Goal: Communication & Community: Ask a question

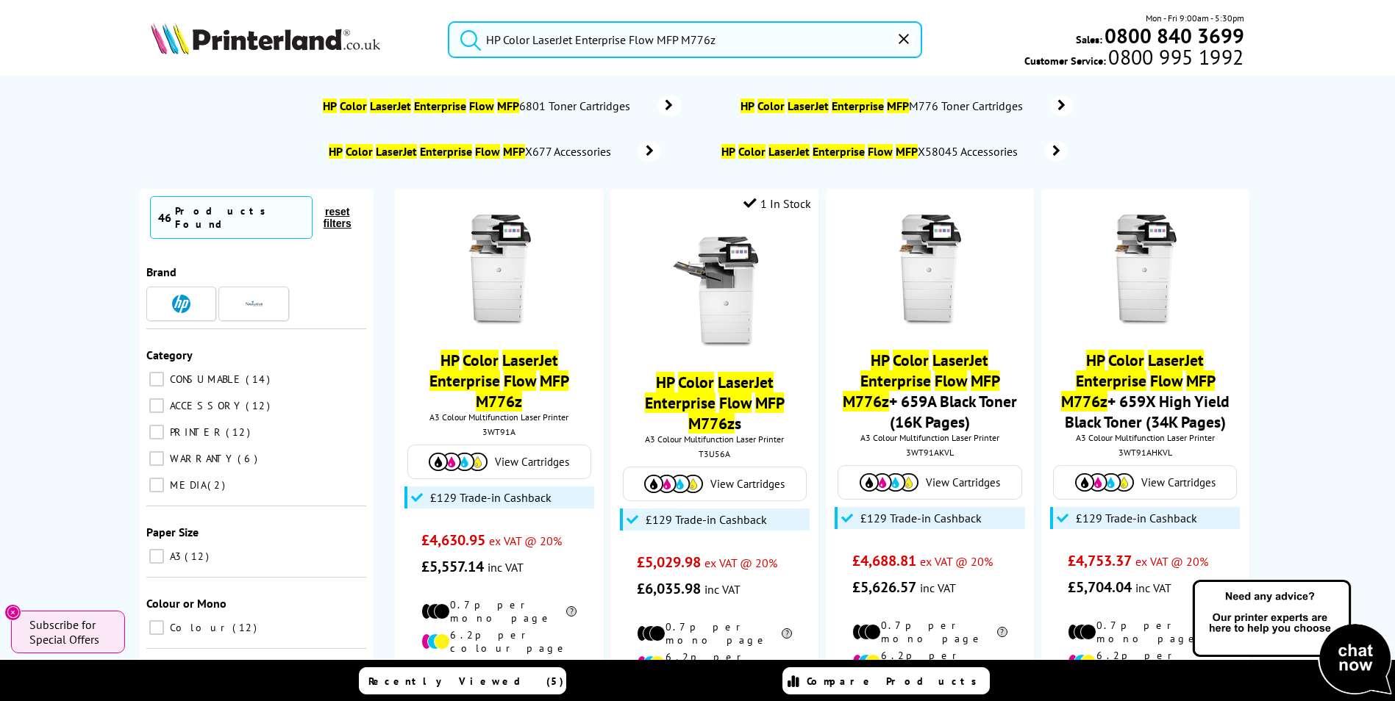
click at [908, 38] on icon "reset" at bounding box center [903, 39] width 10 height 10
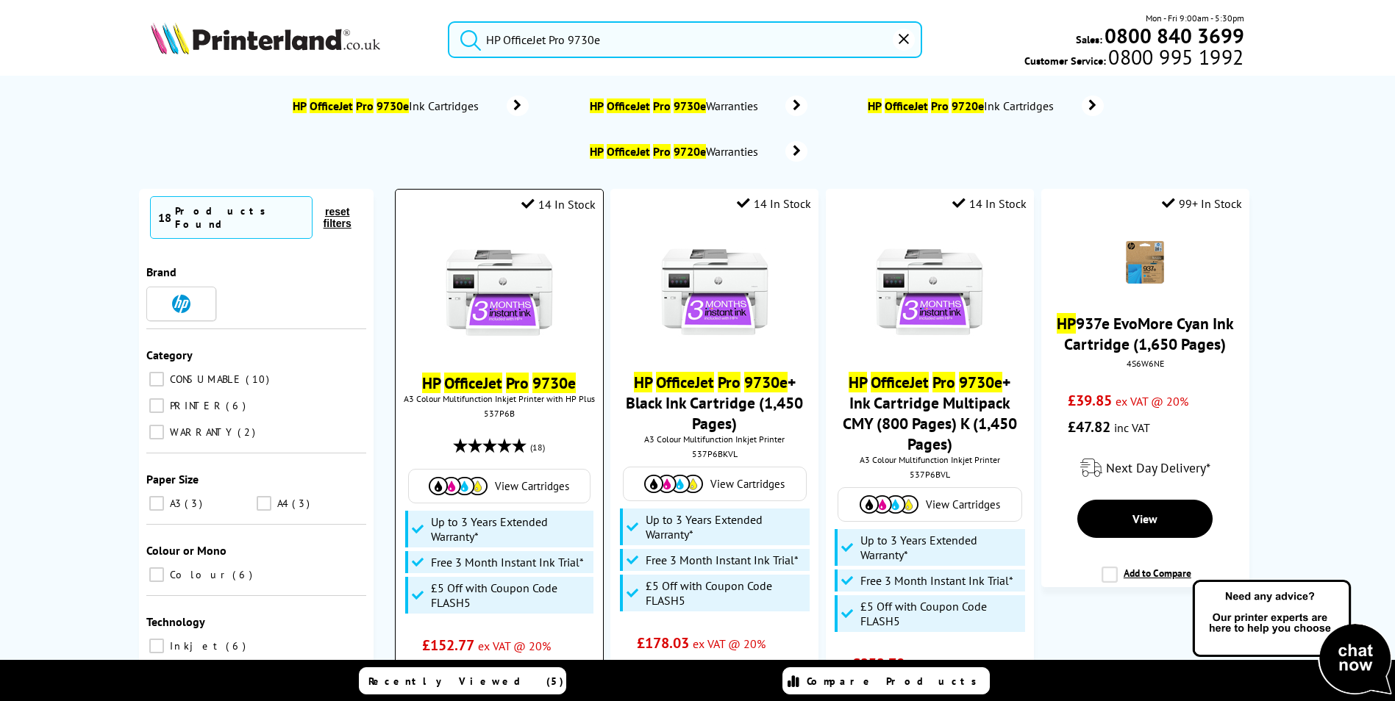
type input "HP OfficeJet Pro 9730e"
click at [545, 315] on img at bounding box center [499, 292] width 110 height 110
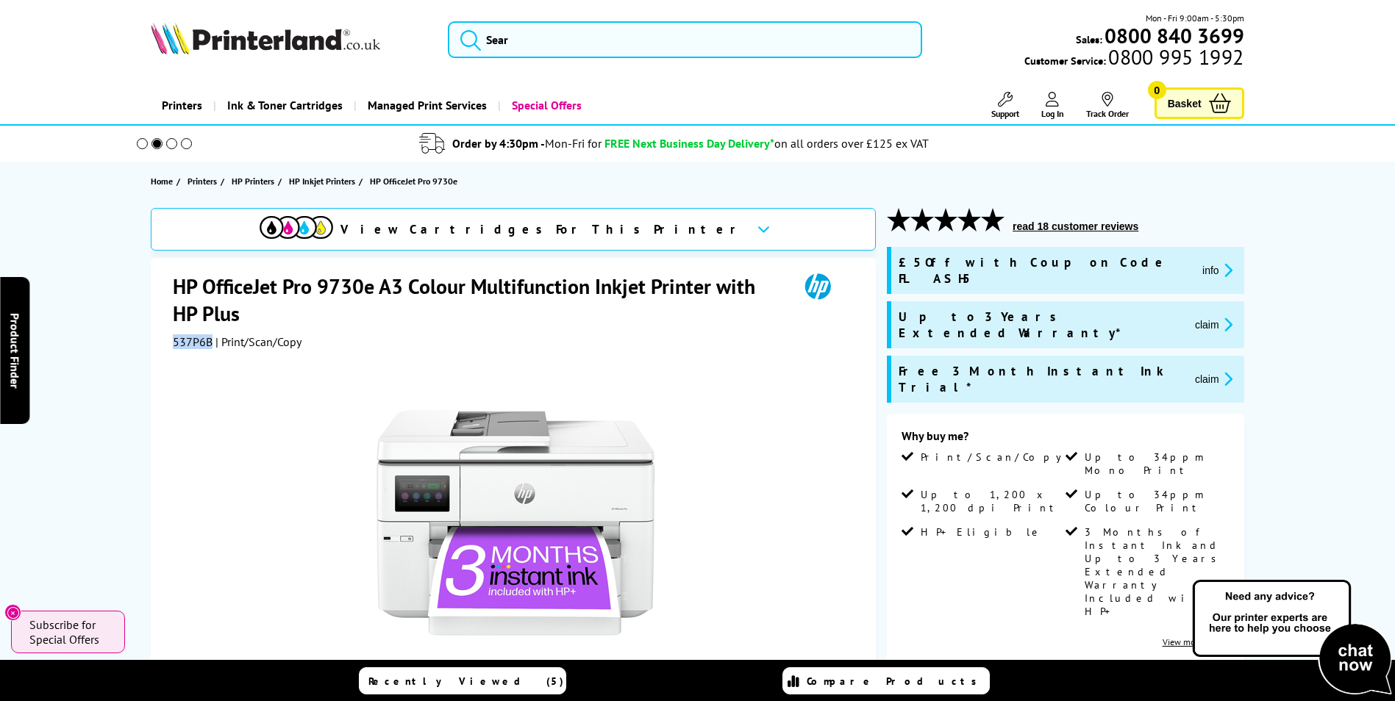
drag, startPoint x: 185, startPoint y: 337, endPoint x: 211, endPoint y: 337, distance: 26.5
click at [211, 337] on span "537P6B" at bounding box center [193, 341] width 40 height 15
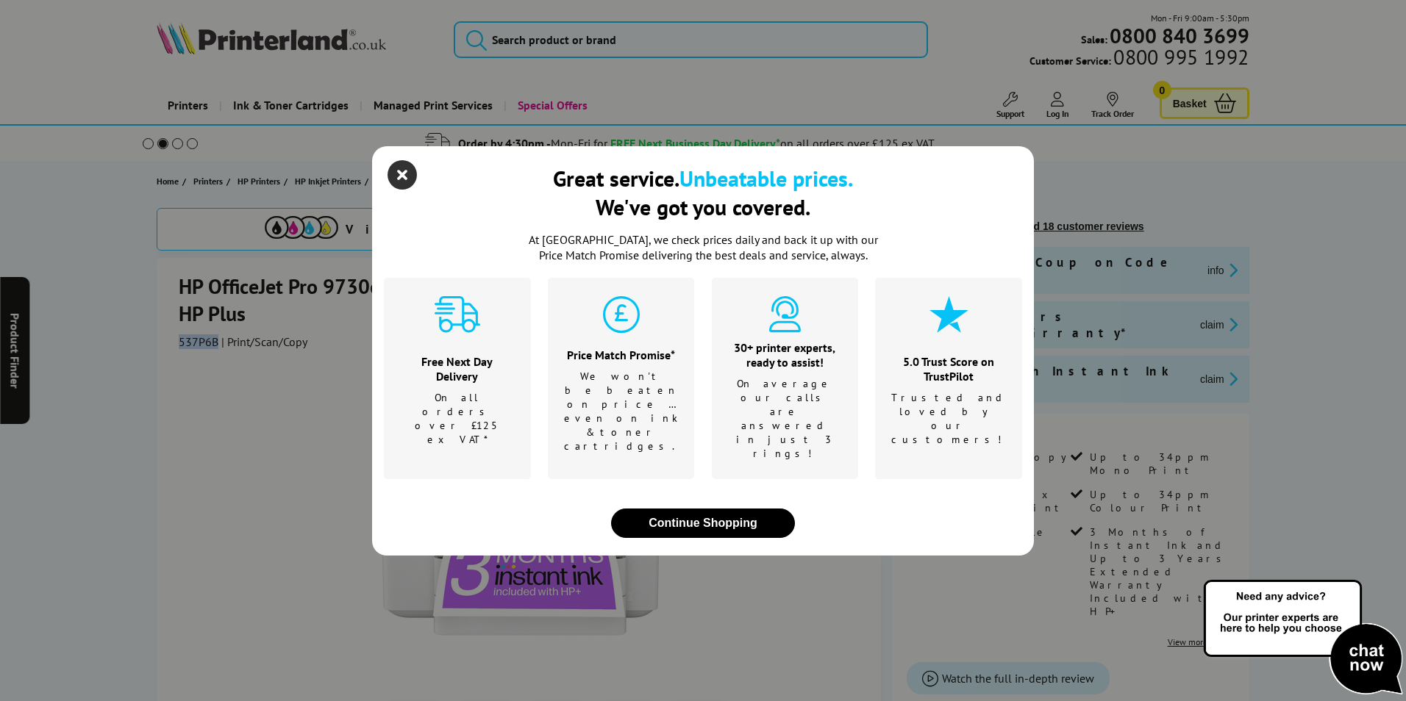
click at [398, 190] on icon "close modal" at bounding box center [401, 174] width 29 height 29
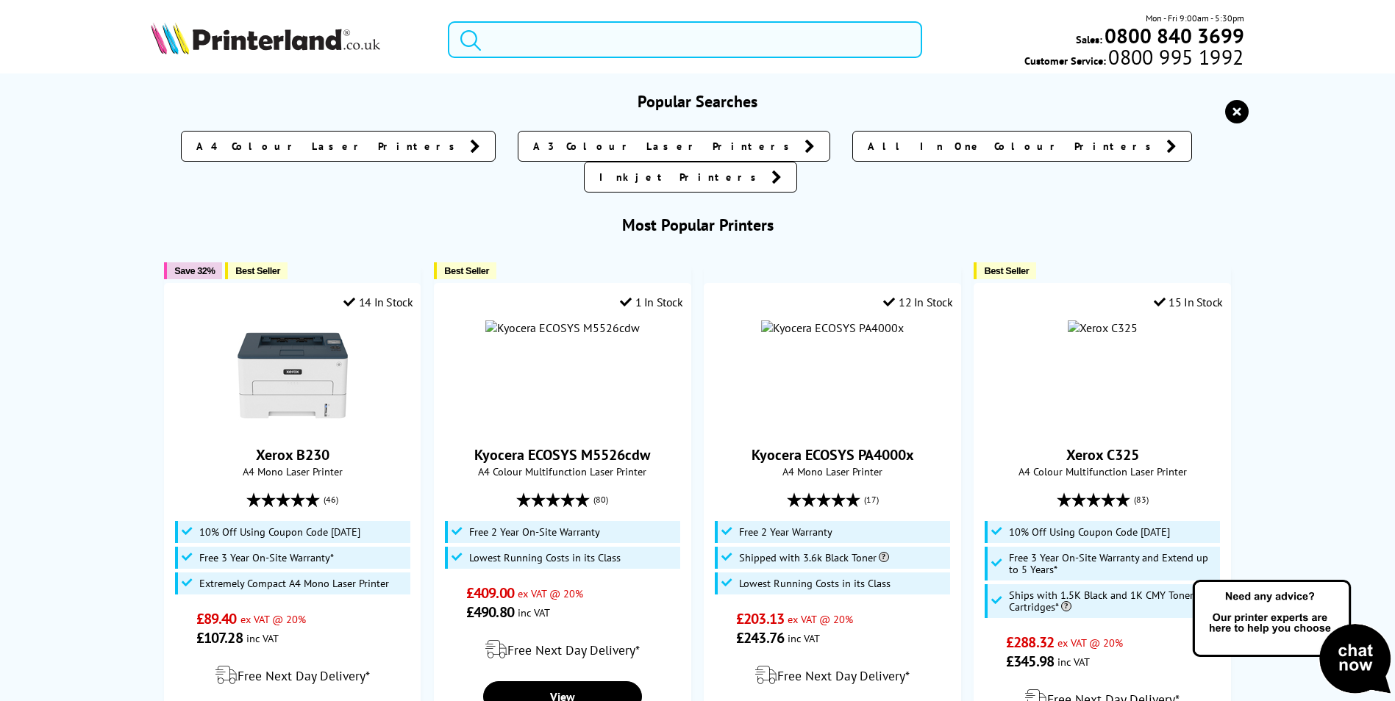
click at [649, 32] on input "search" at bounding box center [685, 39] width 474 height 37
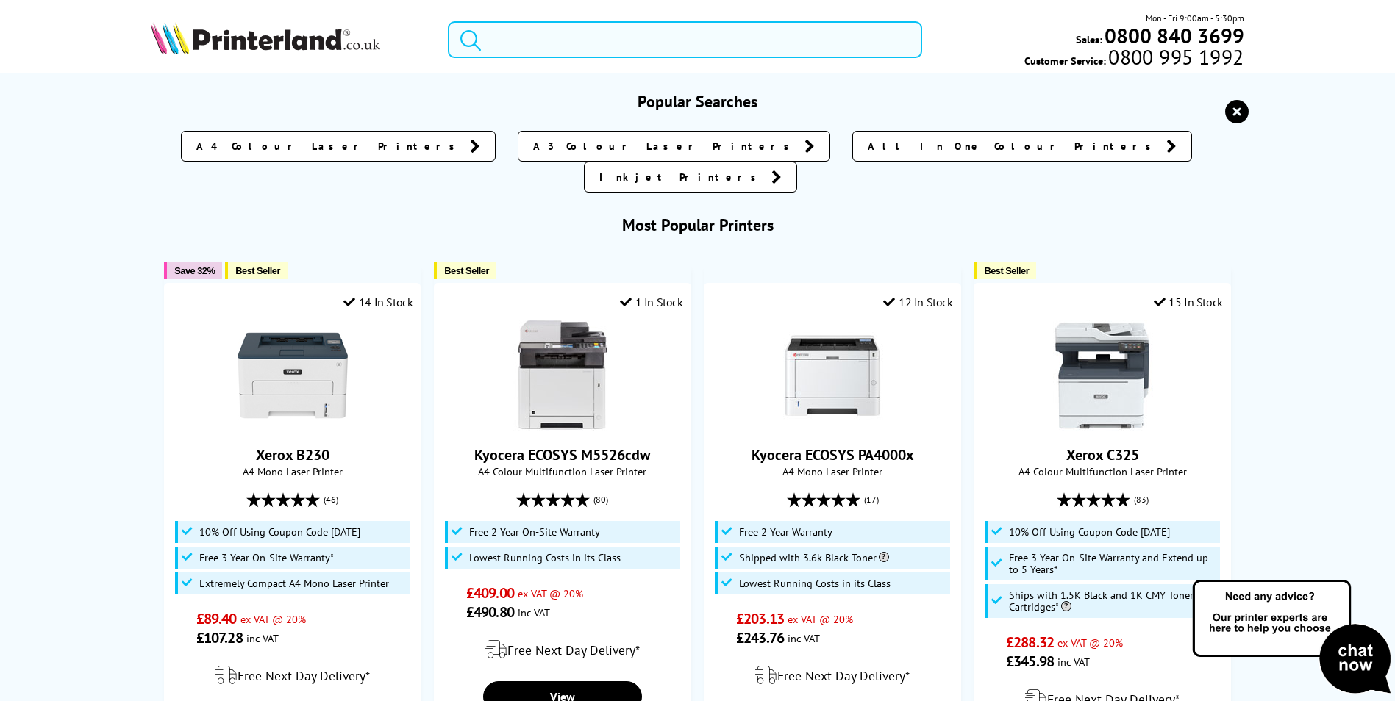
paste input "Epson EcoTank ET-4850"
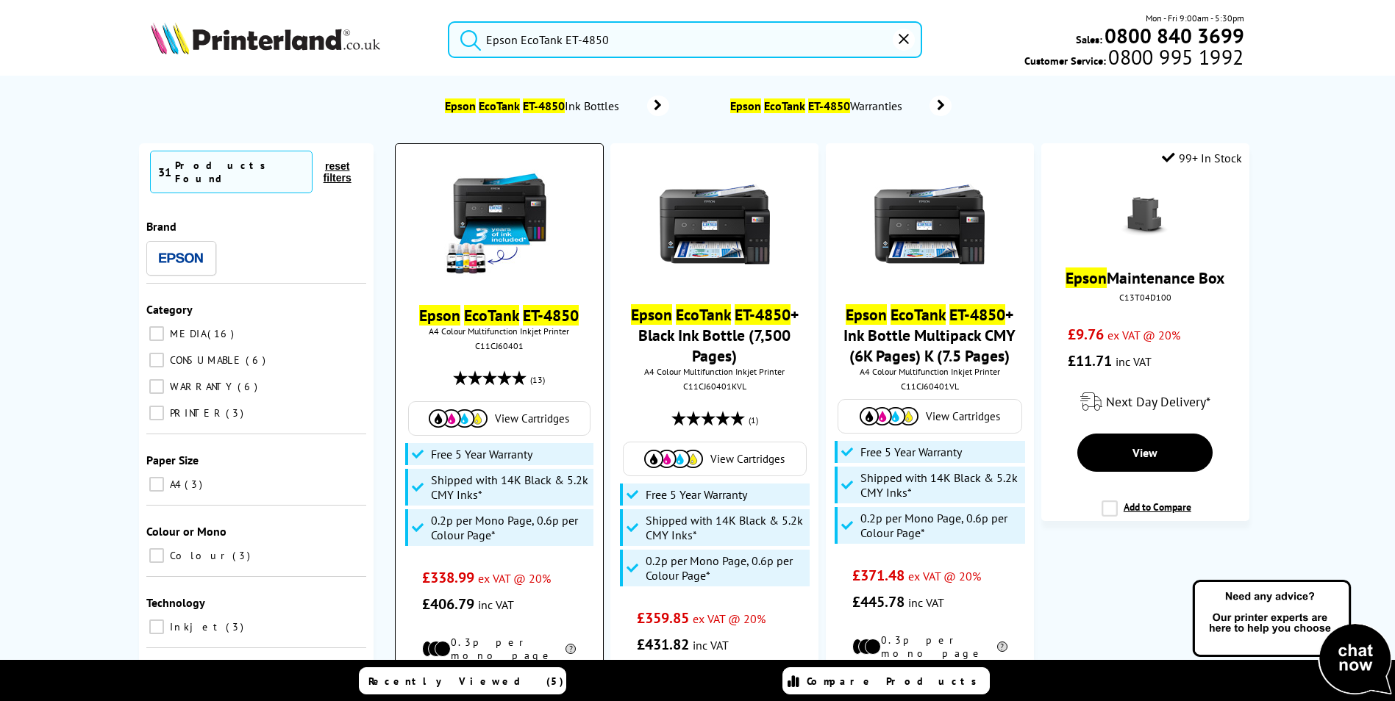
type input "Epson EcoTank ET-4850"
click at [512, 185] on img at bounding box center [499, 225] width 110 height 110
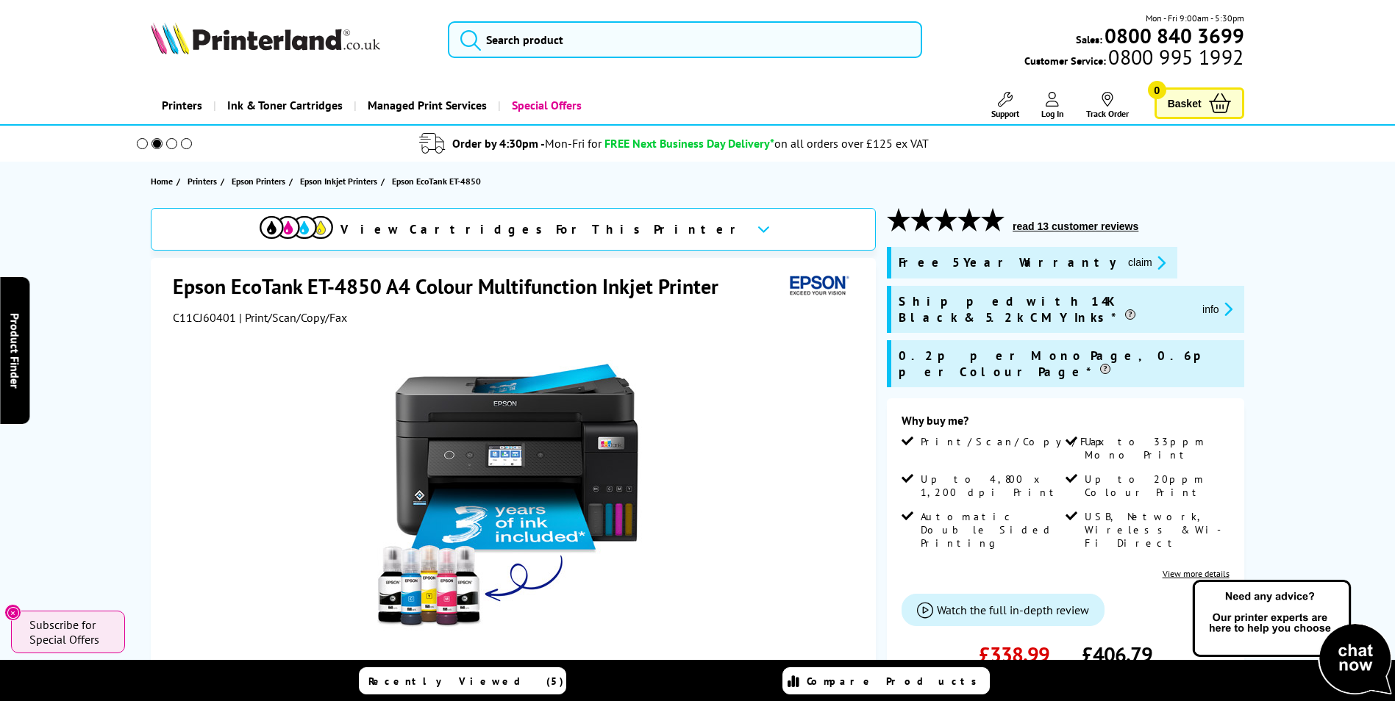
click at [228, 310] on span "C11CJ60401" at bounding box center [204, 317] width 63 height 15
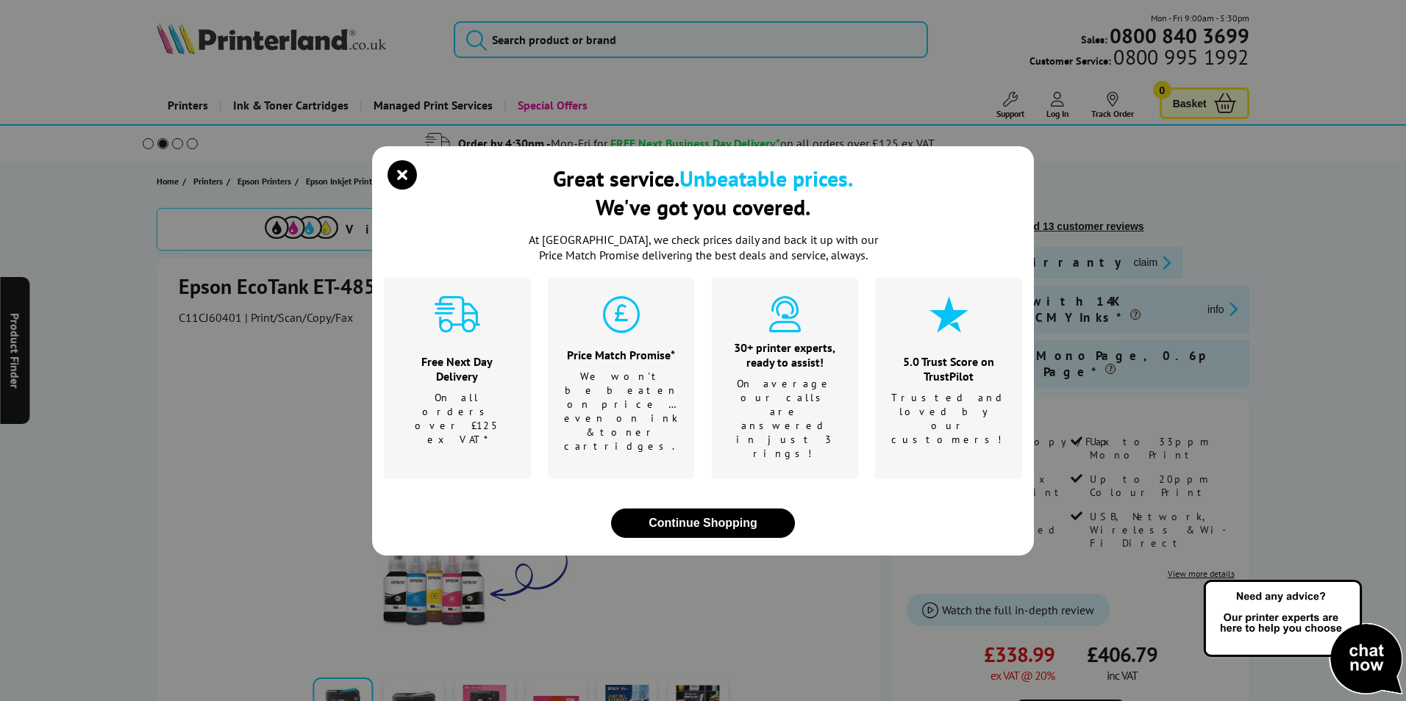
click at [193, 321] on div "Great service. Unbeatable prices. We've got you covered. At [GEOGRAPHIC_DATA], …" at bounding box center [703, 350] width 1406 height 701
click at [393, 190] on icon "close modal" at bounding box center [401, 174] width 29 height 29
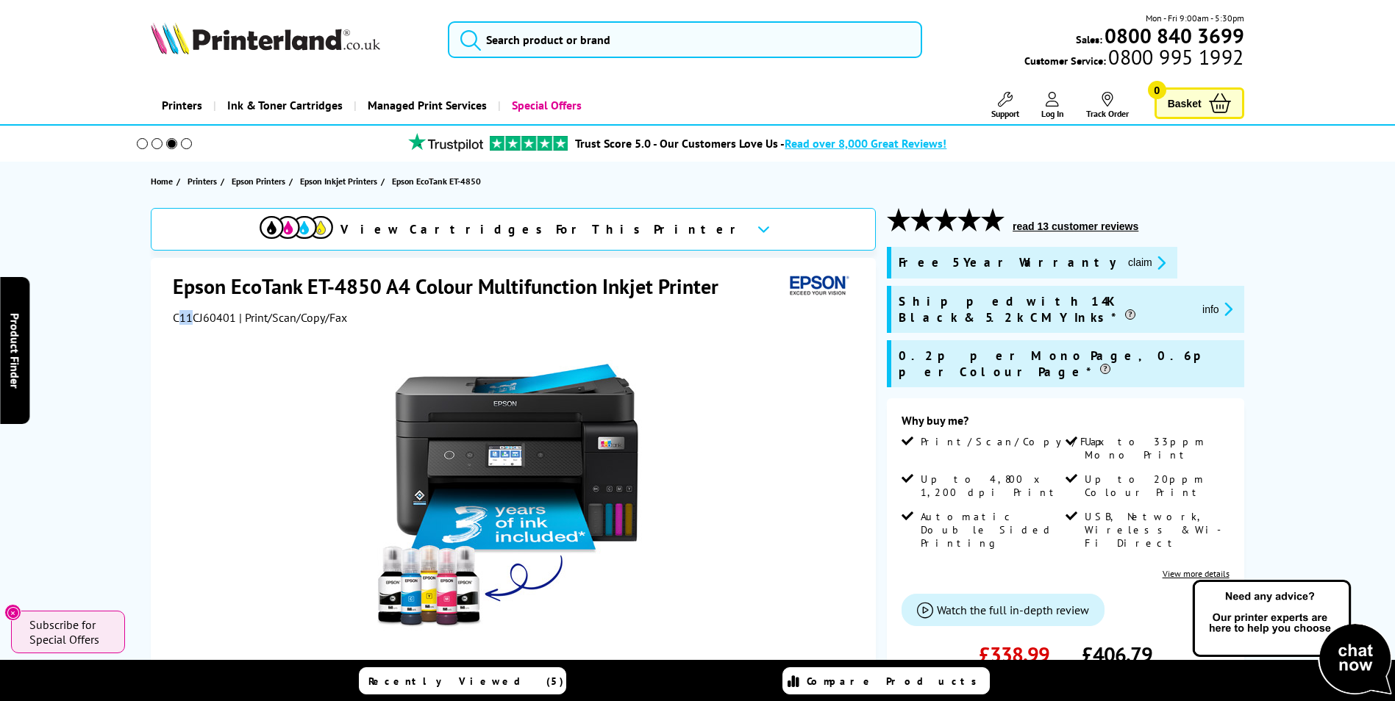
drag, startPoint x: 180, startPoint y: 311, endPoint x: 195, endPoint y: 311, distance: 14.7
click at [195, 311] on span "C11CJ60401" at bounding box center [204, 317] width 63 height 15
drag, startPoint x: 195, startPoint y: 311, endPoint x: 168, endPoint y: 315, distance: 27.4
click at [165, 316] on div "Epson EcoTank ET-4850 A4 Colour Multifunction Inkjet Printer C11CJ60401 | Print…" at bounding box center [513, 578] width 725 height 641
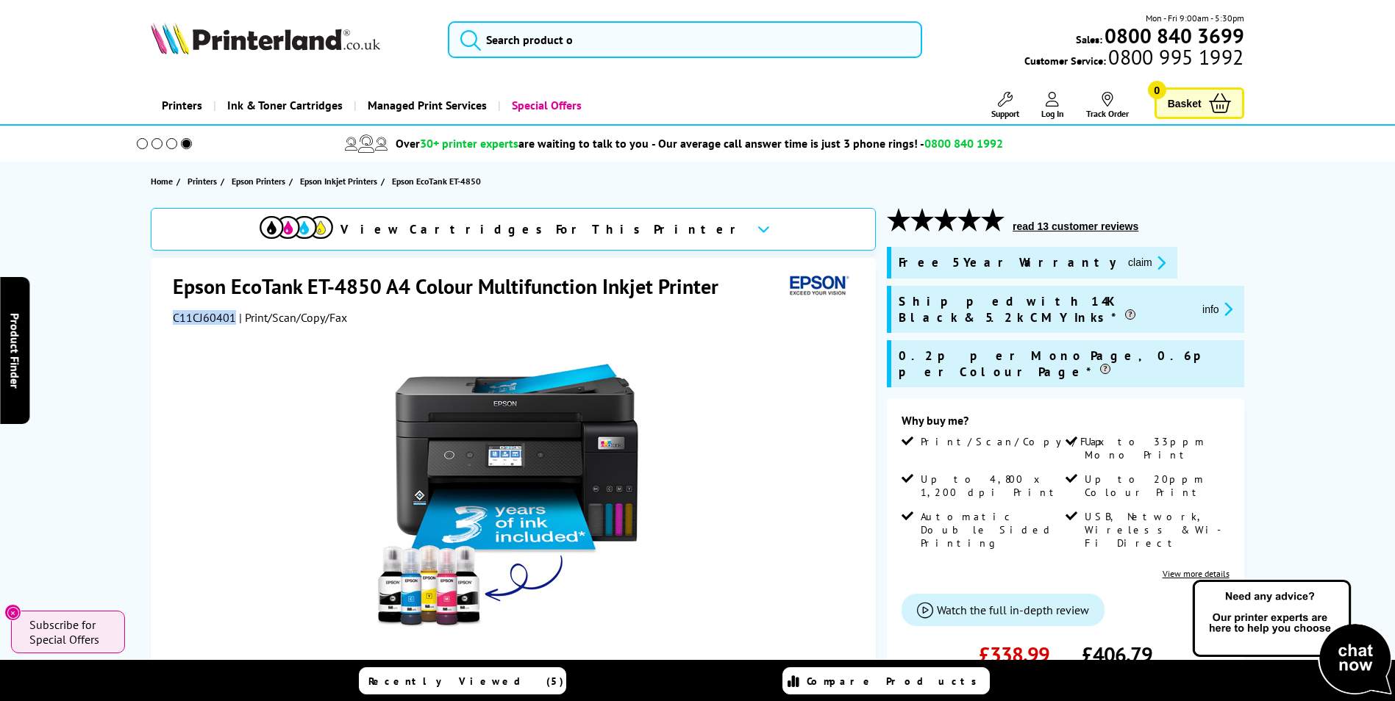
drag, startPoint x: 206, startPoint y: 325, endPoint x: 232, endPoint y: 309, distance: 31.0
click at [232, 309] on div "Epson EcoTank ET-4850 A4 Colour Multifunction Inkjet Printer C11CJ60401 | Print…" at bounding box center [513, 578] width 725 height 641
copy span "C11CJ60401"
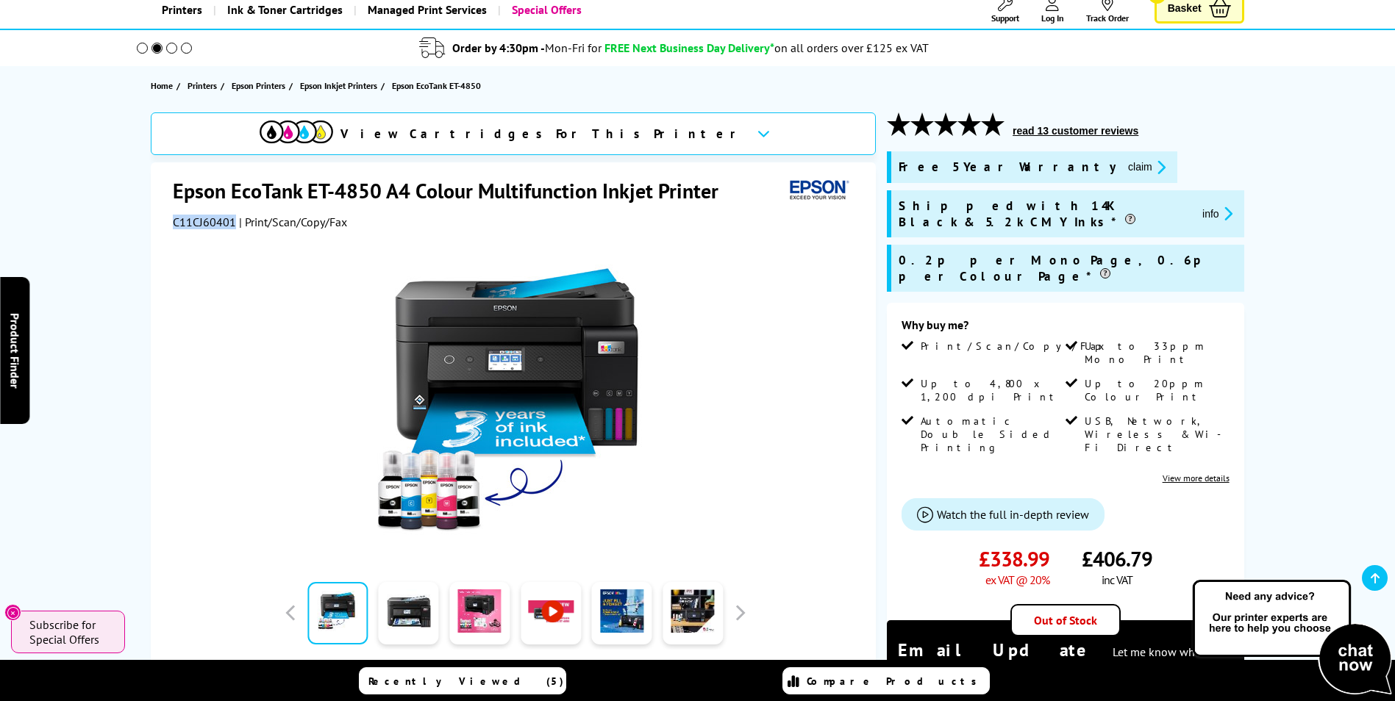
scroll to position [221, 0]
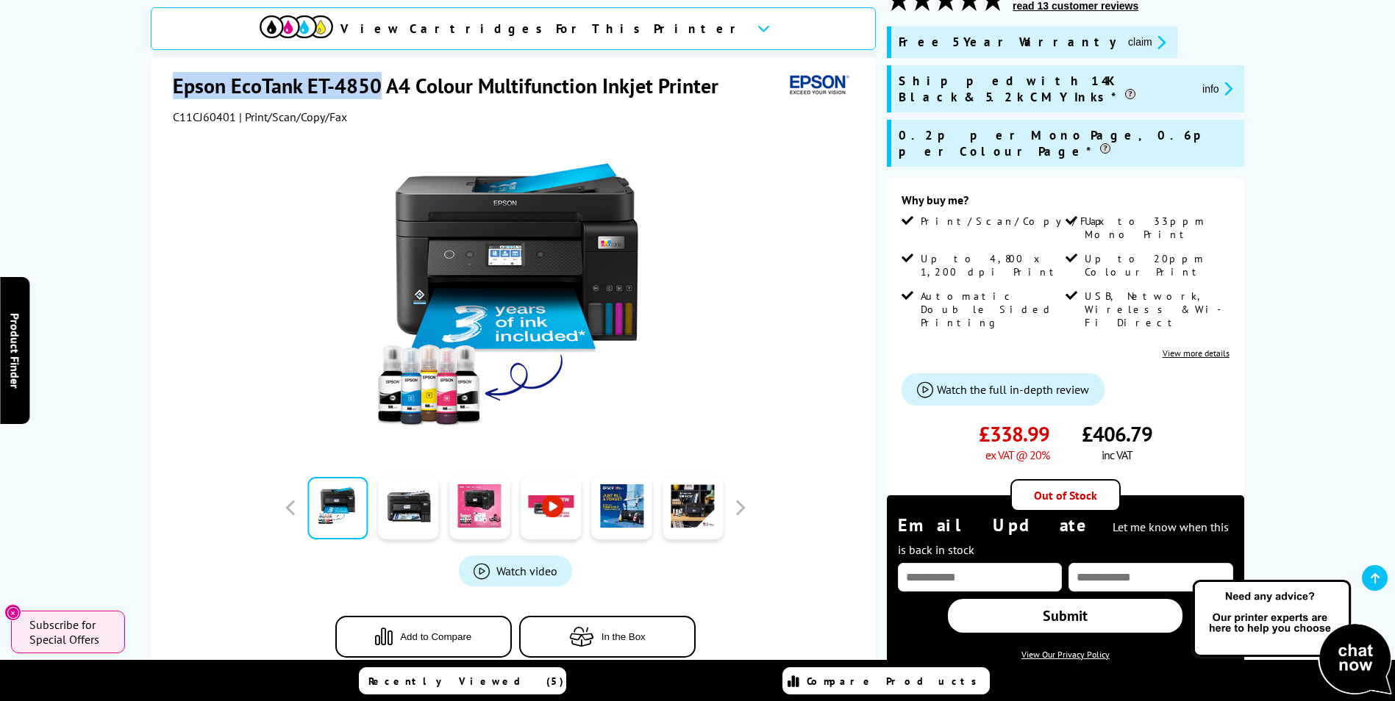
drag, startPoint x: 176, startPoint y: 85, endPoint x: 379, endPoint y: 61, distance: 205.1
click at [379, 61] on div "Epson EcoTank ET-4850 A4 Colour Multifunction Inkjet Printer C11CJ60401 | Print…" at bounding box center [513, 377] width 725 height 641
copy h1 "Epson EcoTank ET-4850"
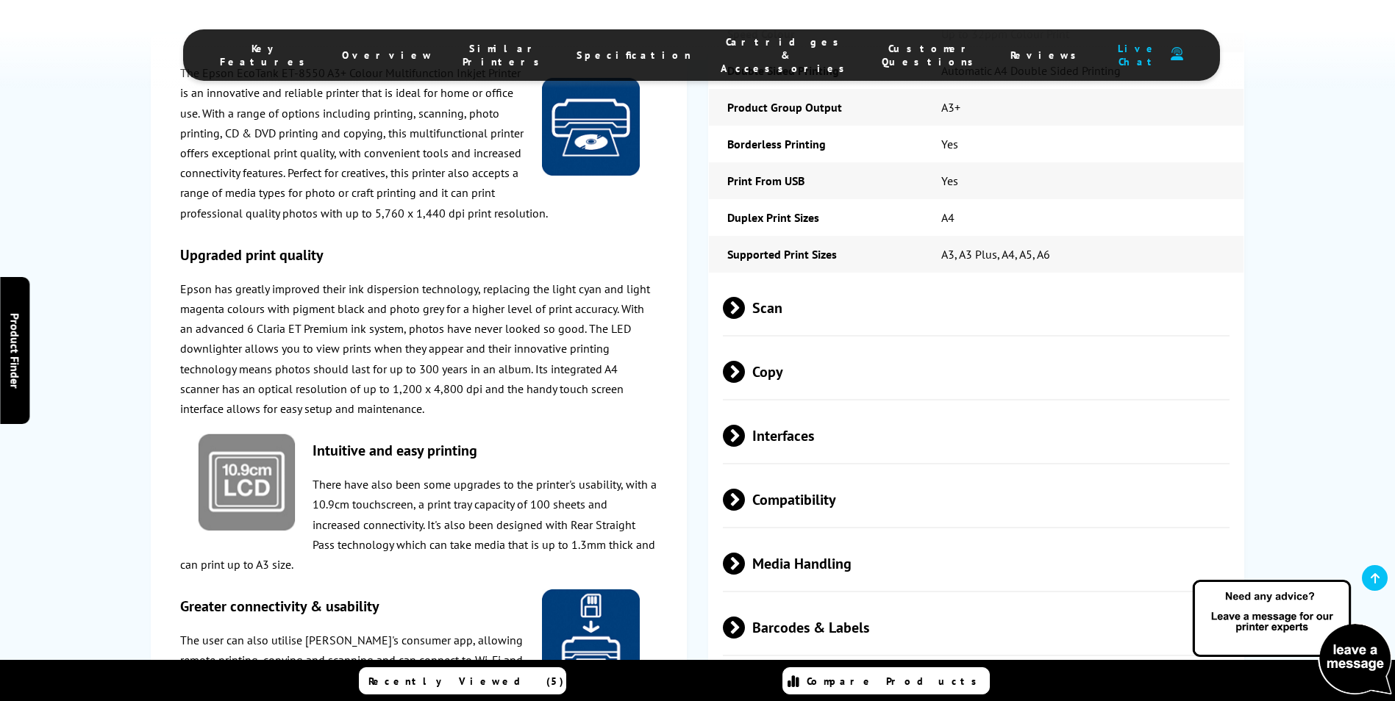
scroll to position [2132, 0]
click at [820, 535] on span "Media Handling" at bounding box center [976, 562] width 507 height 55
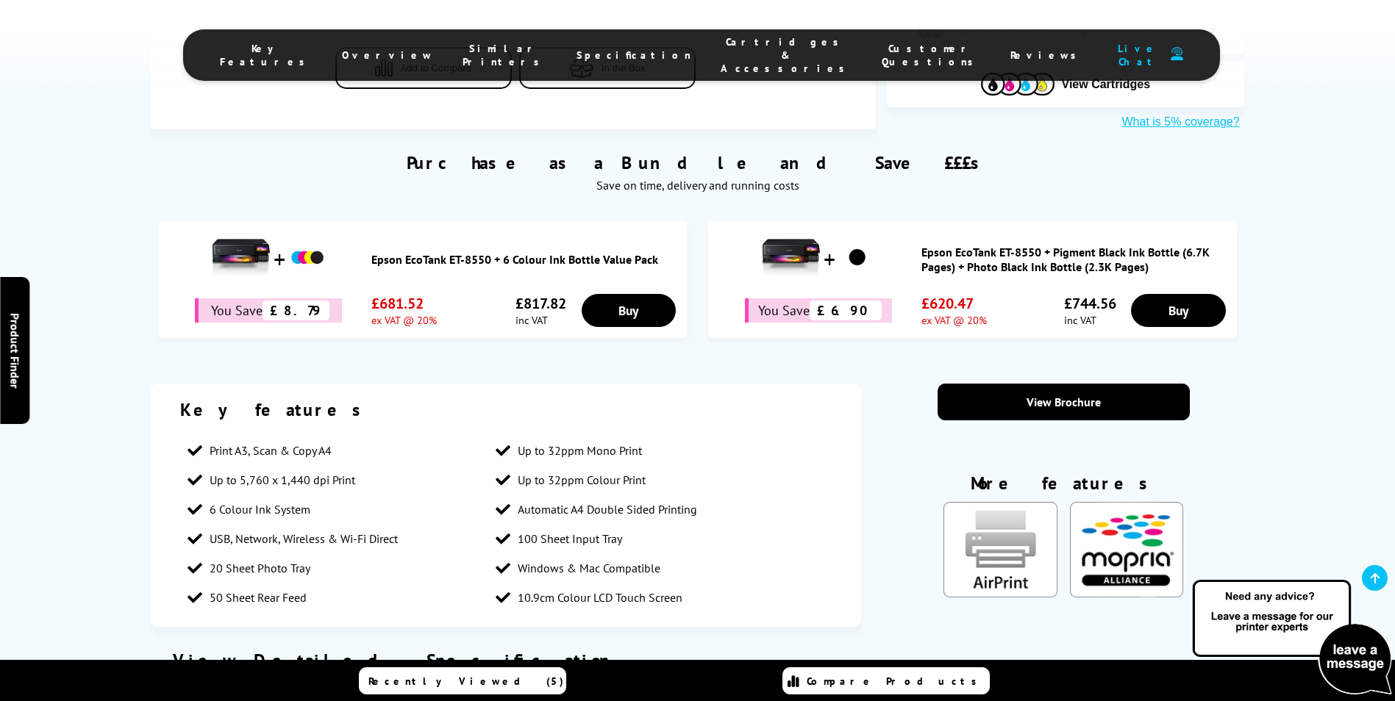
scroll to position [809, 0]
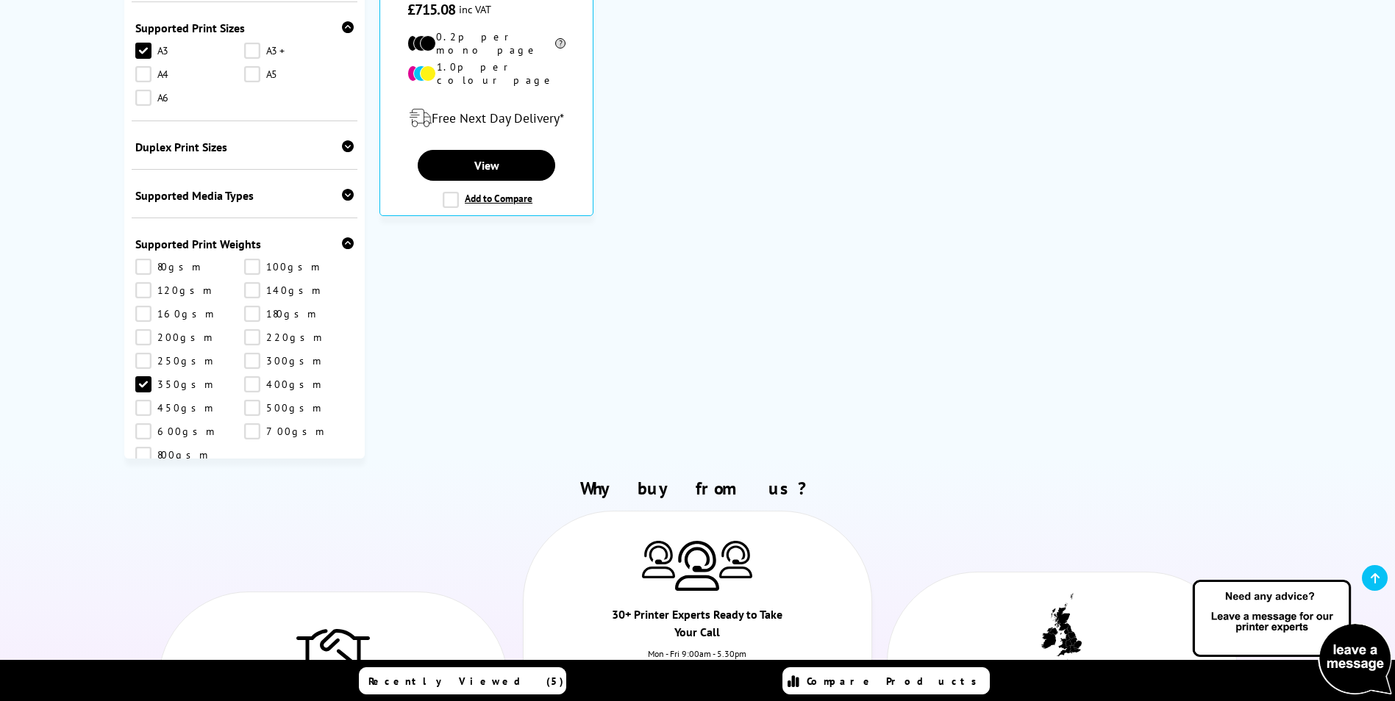
scroll to position [588, 0]
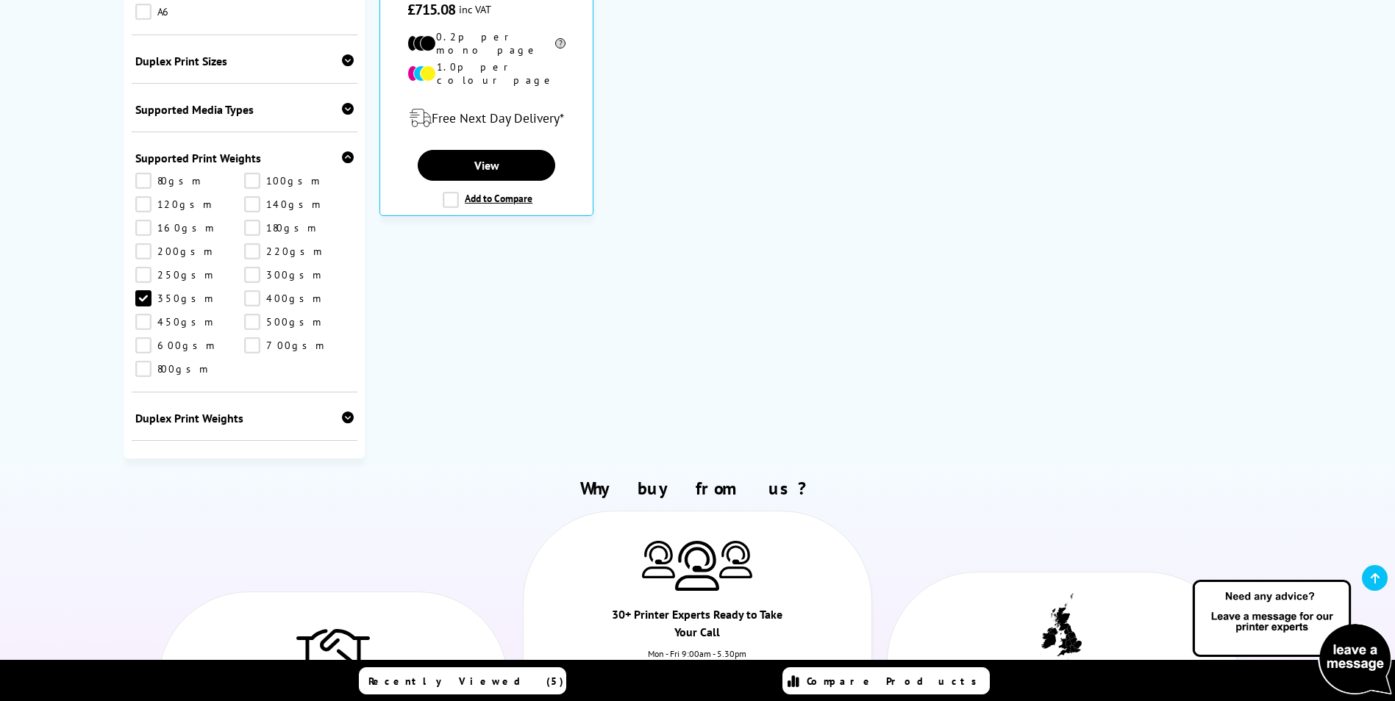
click at [315, 106] on div "Supported Media Types" at bounding box center [244, 109] width 219 height 15
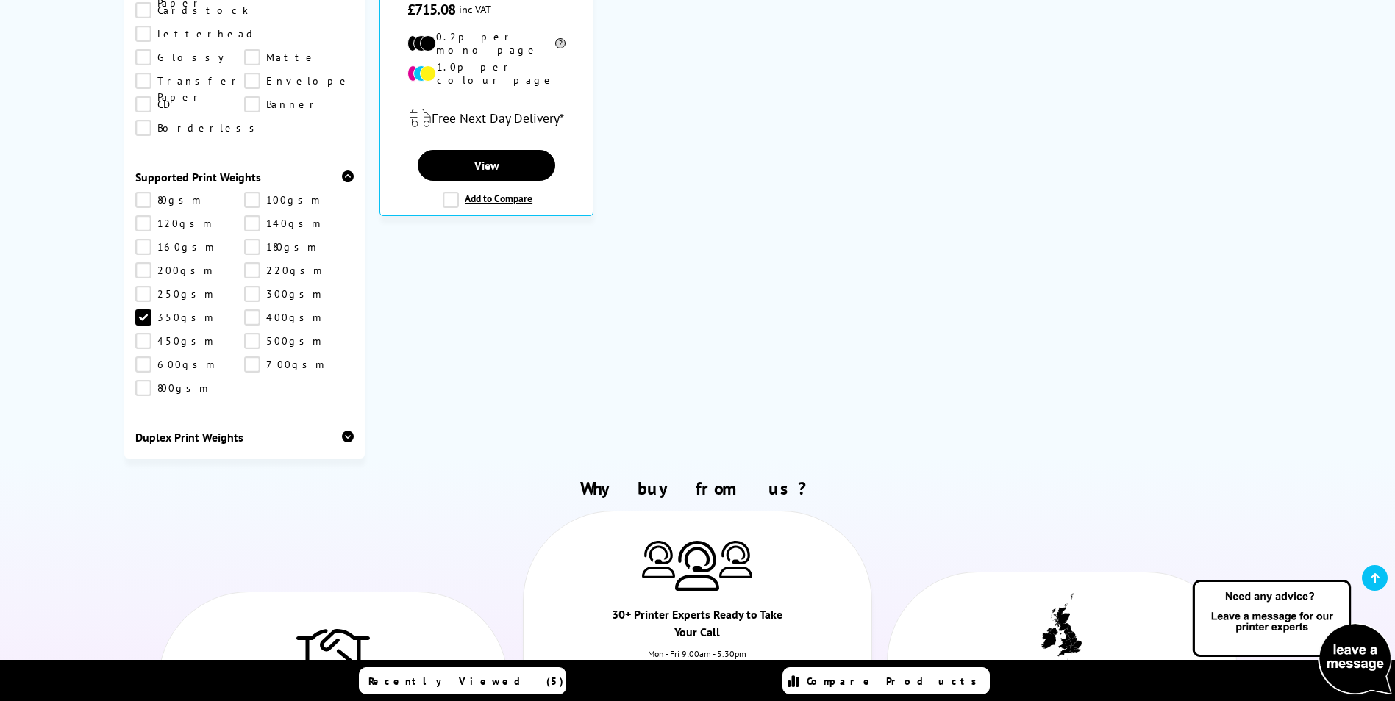
scroll to position [735, 0]
click at [146, 284] on link "250gsm" at bounding box center [190, 292] width 110 height 16
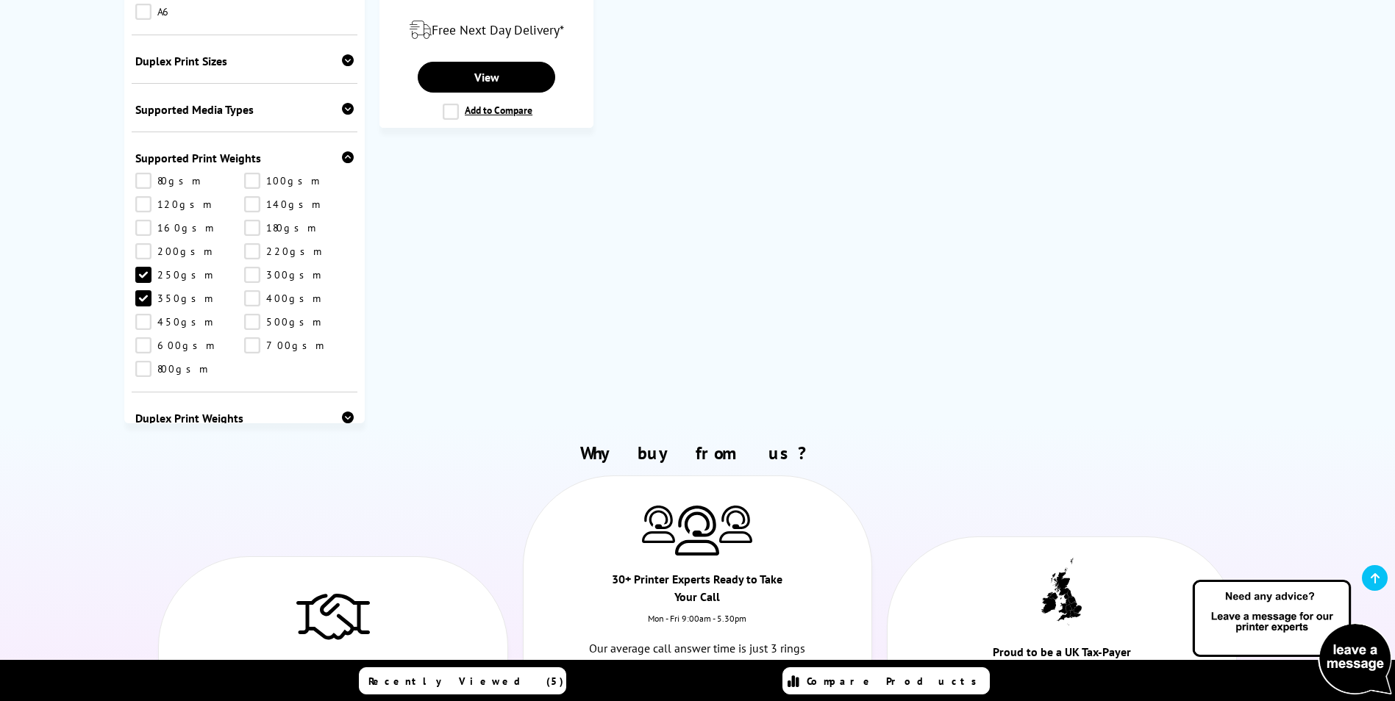
scroll to position [460, 0]
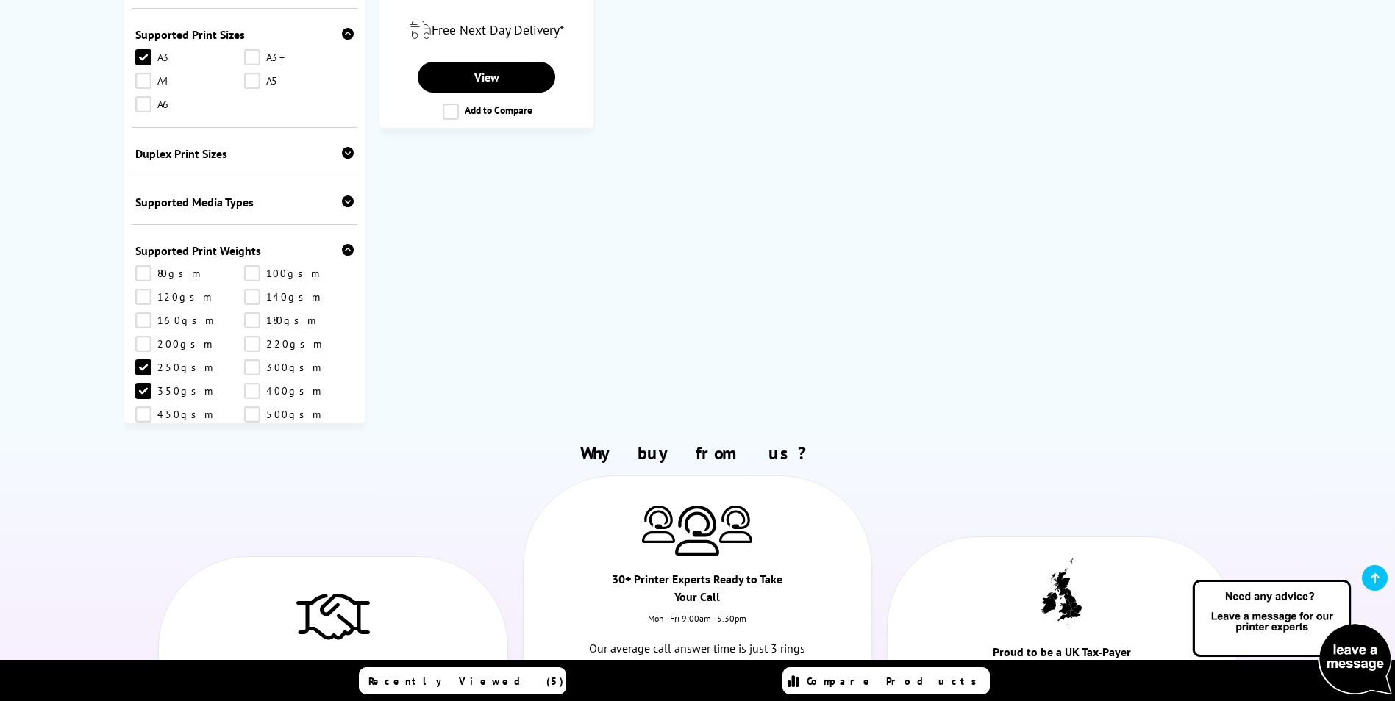
click at [344, 196] on icon at bounding box center [348, 202] width 12 height 12
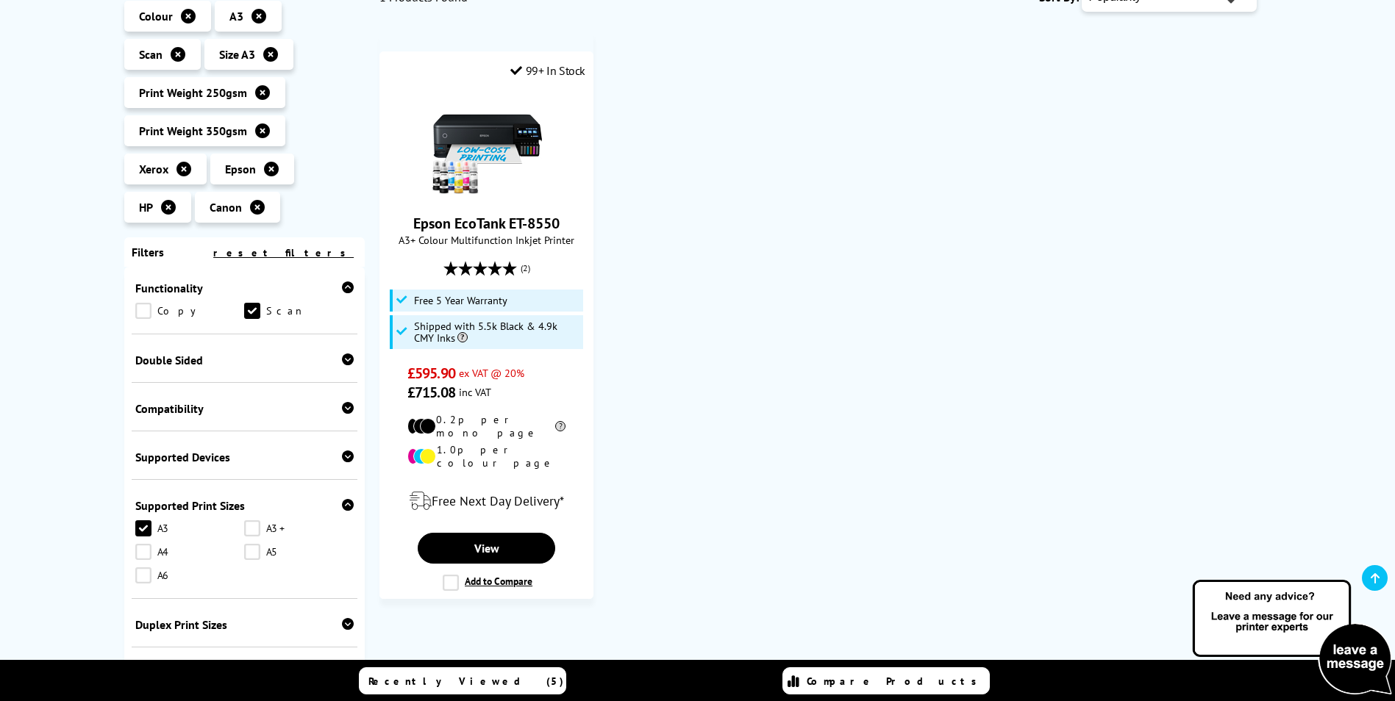
scroll to position [263, 0]
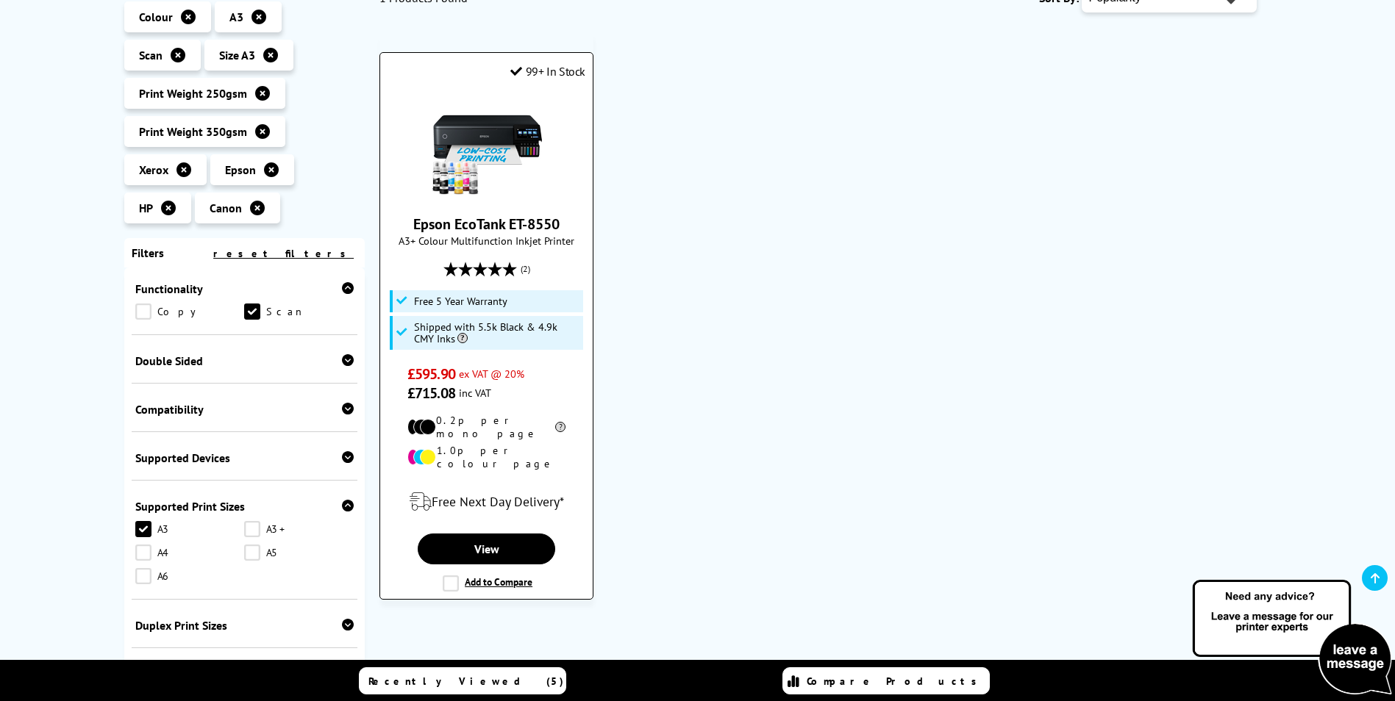
click at [502, 448] on li "1.0p per colour page" at bounding box center [486, 457] width 158 height 26
click at [514, 221] on link "Epson EcoTank ET-8550" at bounding box center [486, 224] width 146 height 19
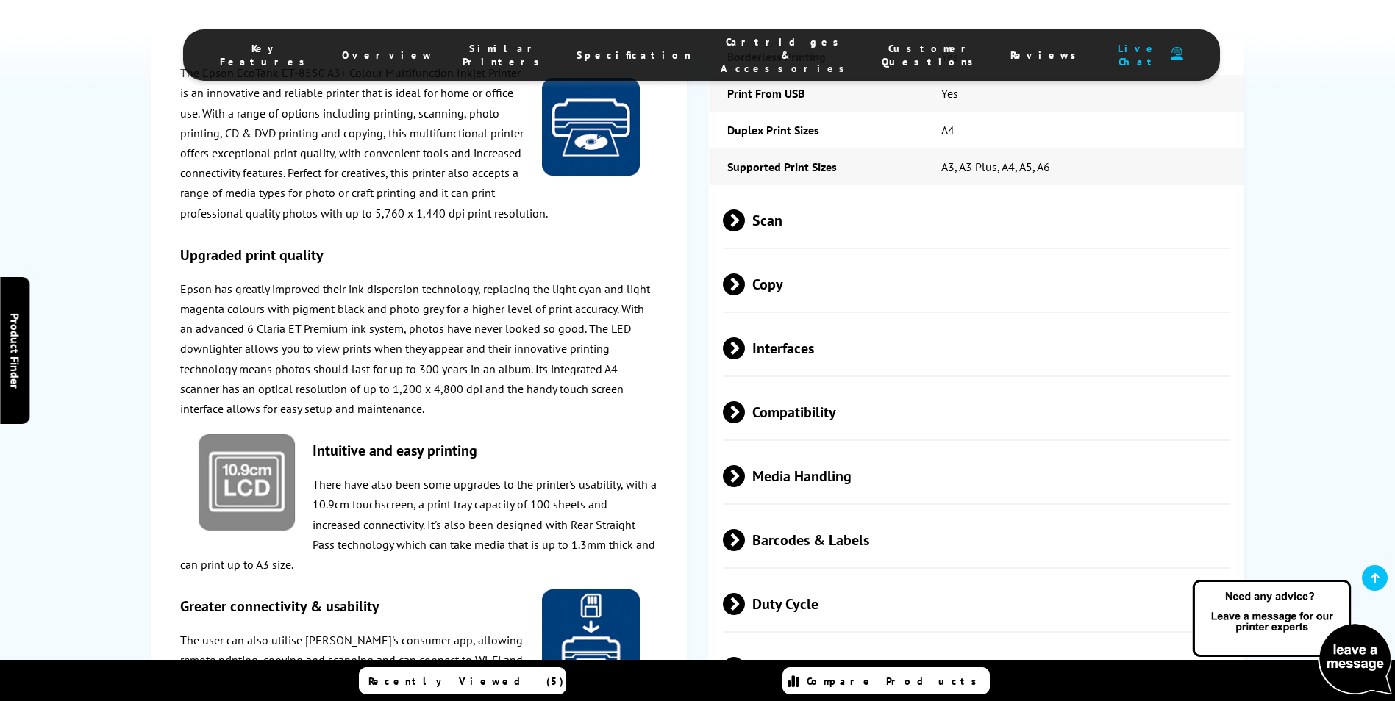
scroll to position [2358, 0]
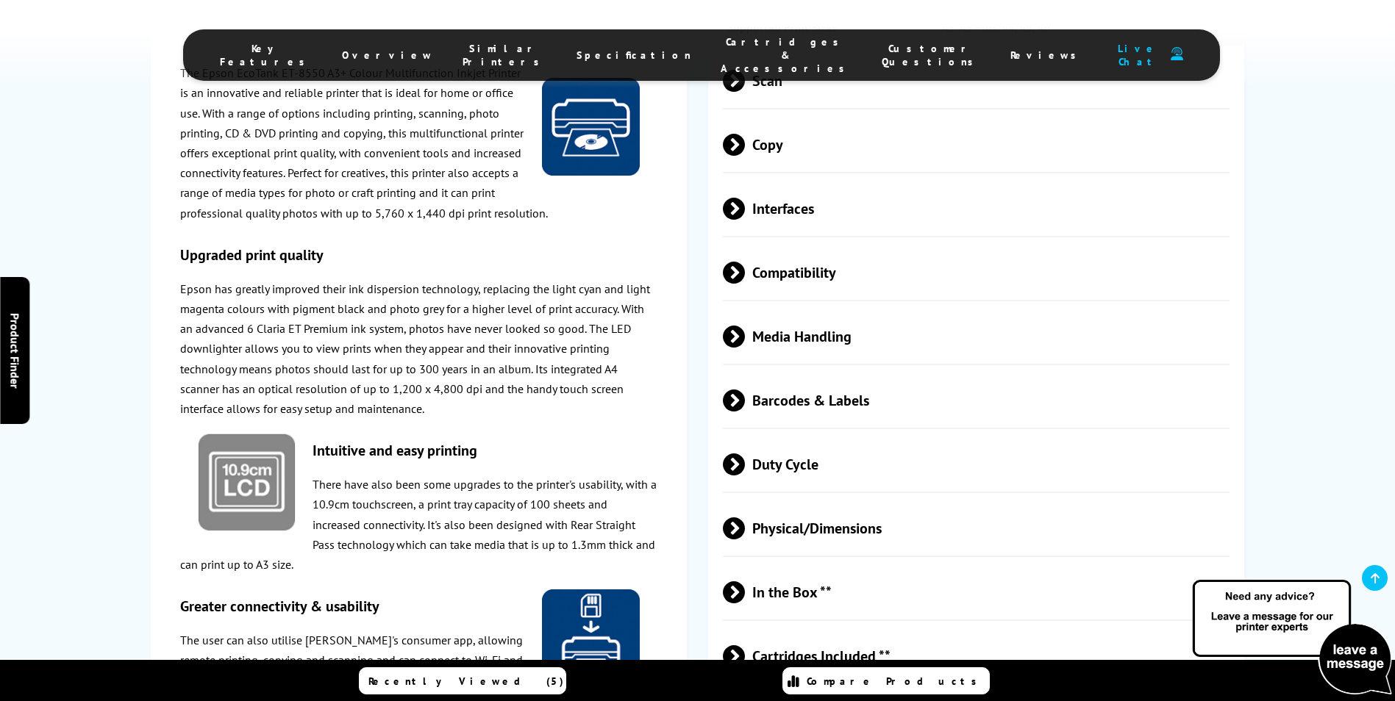
click at [827, 309] on span "Media Handling" at bounding box center [976, 336] width 507 height 55
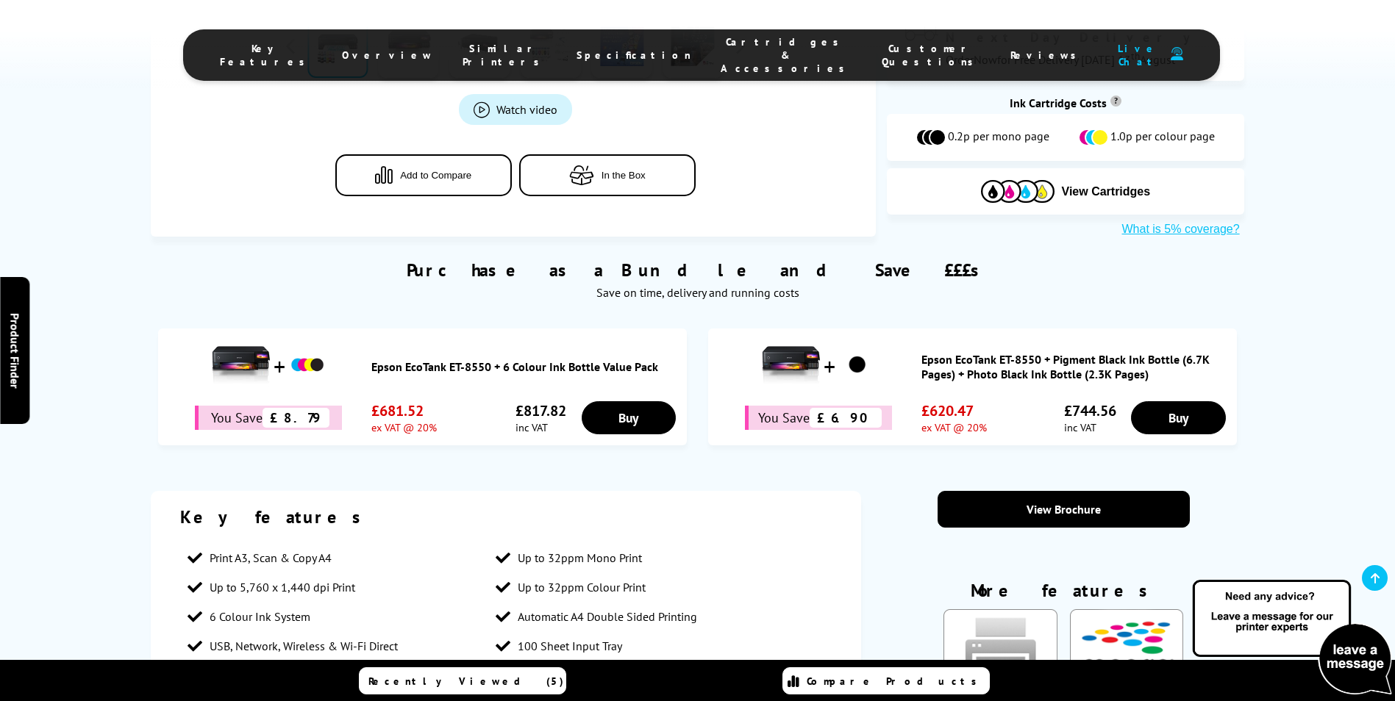
scroll to position [0, 0]
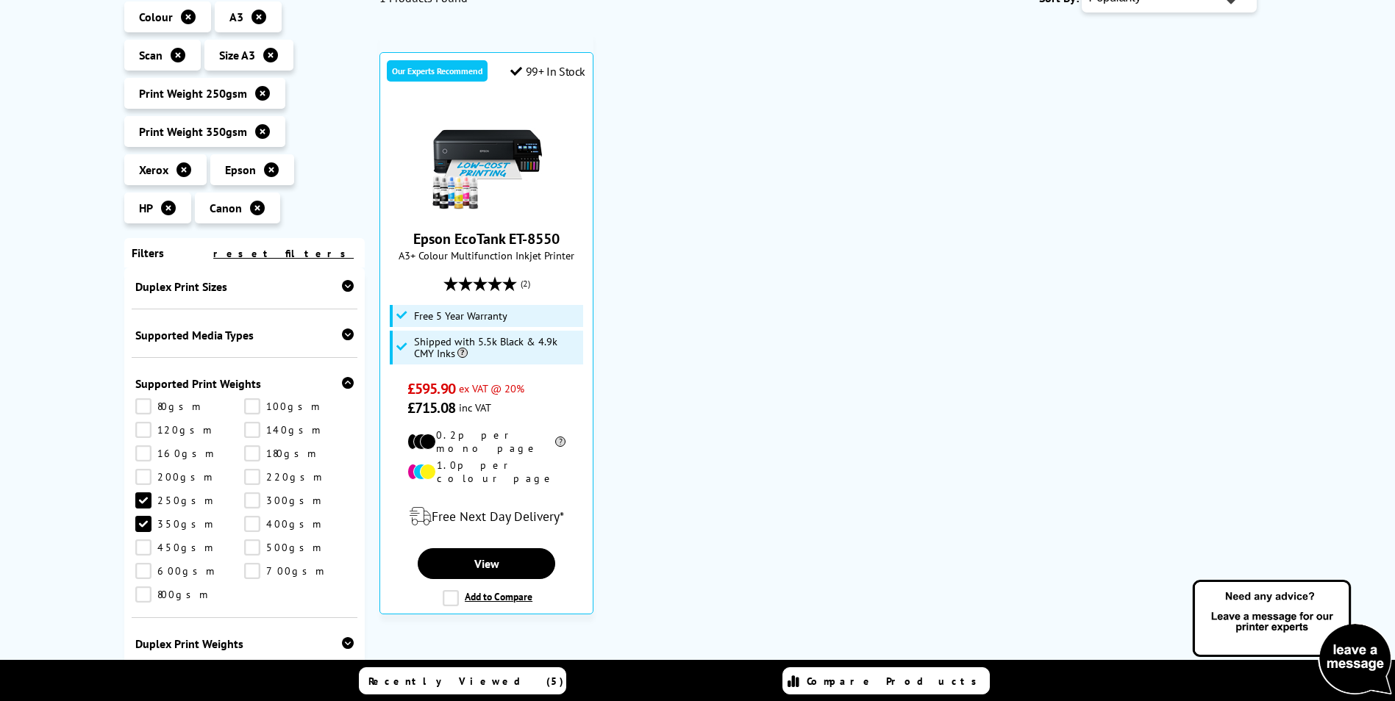
scroll to position [816, 0]
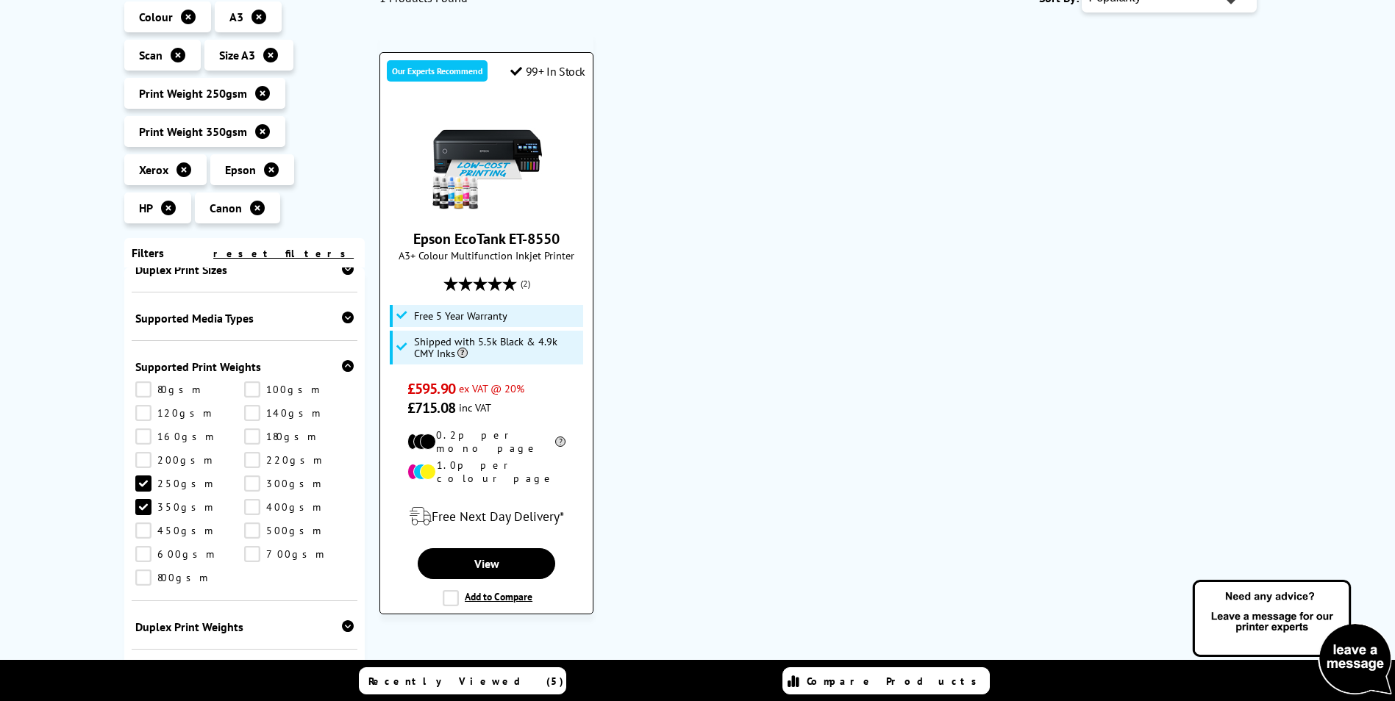
click at [531, 235] on link "Epson EcoTank ET-8550" at bounding box center [486, 238] width 146 height 19
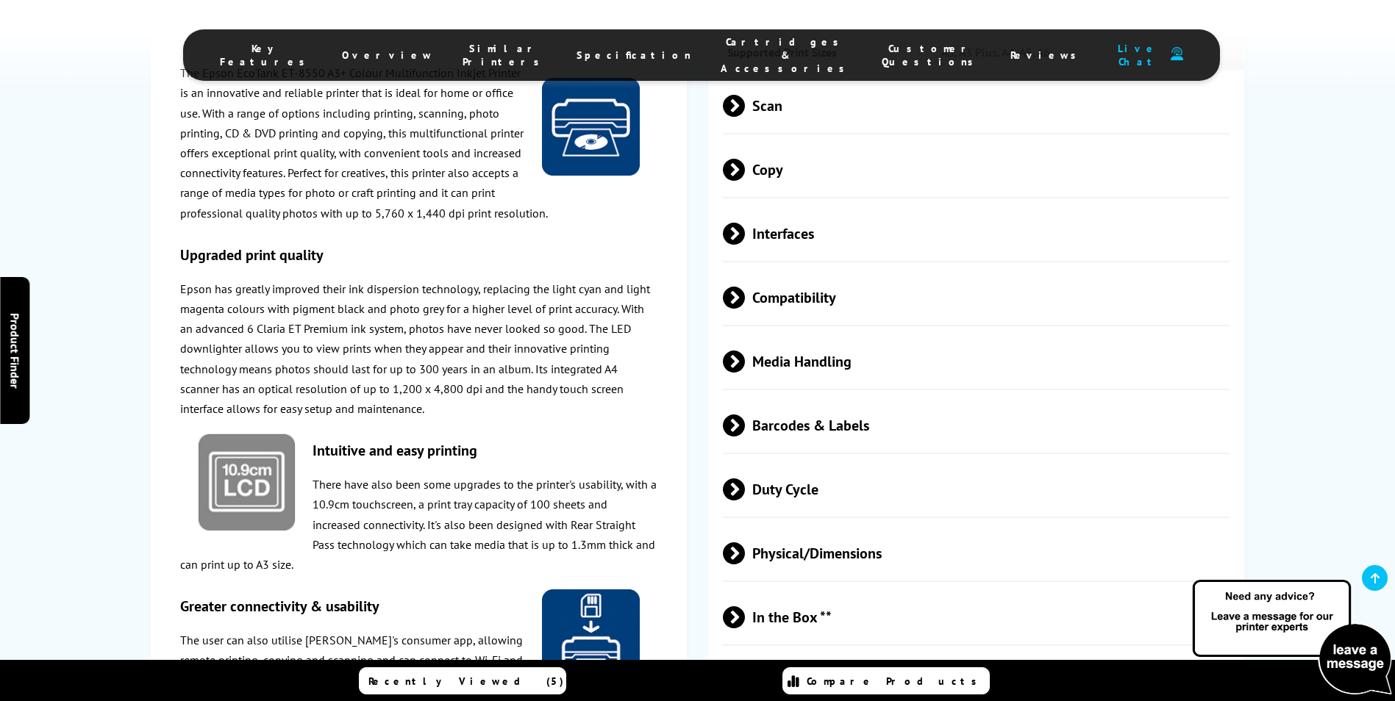
scroll to position [2334, 0]
click at [834, 333] on span "Media Handling" at bounding box center [976, 360] width 507 height 55
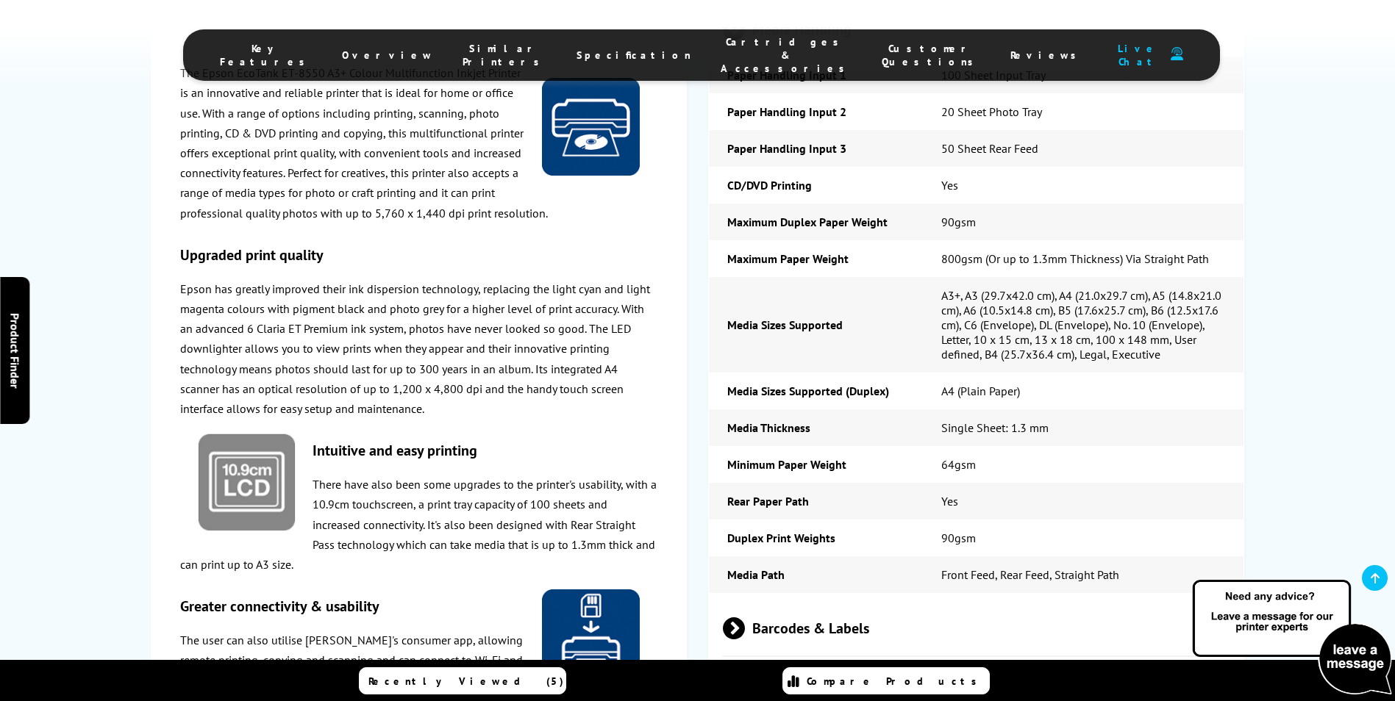
scroll to position [2665, 0]
drag, startPoint x: 943, startPoint y: 160, endPoint x: 978, endPoint y: 212, distance: 63.6
click at [978, 212] on tbody "Paper Handling Input 1 100 Sheet Input Tray Paper Handling Input 2 20 Sheet Pho…" at bounding box center [976, 325] width 534 height 537
drag, startPoint x: 978, startPoint y: 212, endPoint x: 968, endPoint y: 217, distance: 11.2
click at [968, 241] on td "800gsm (Or up to 1.3mm Thickness) Via Straight Path" at bounding box center [1083, 259] width 321 height 37
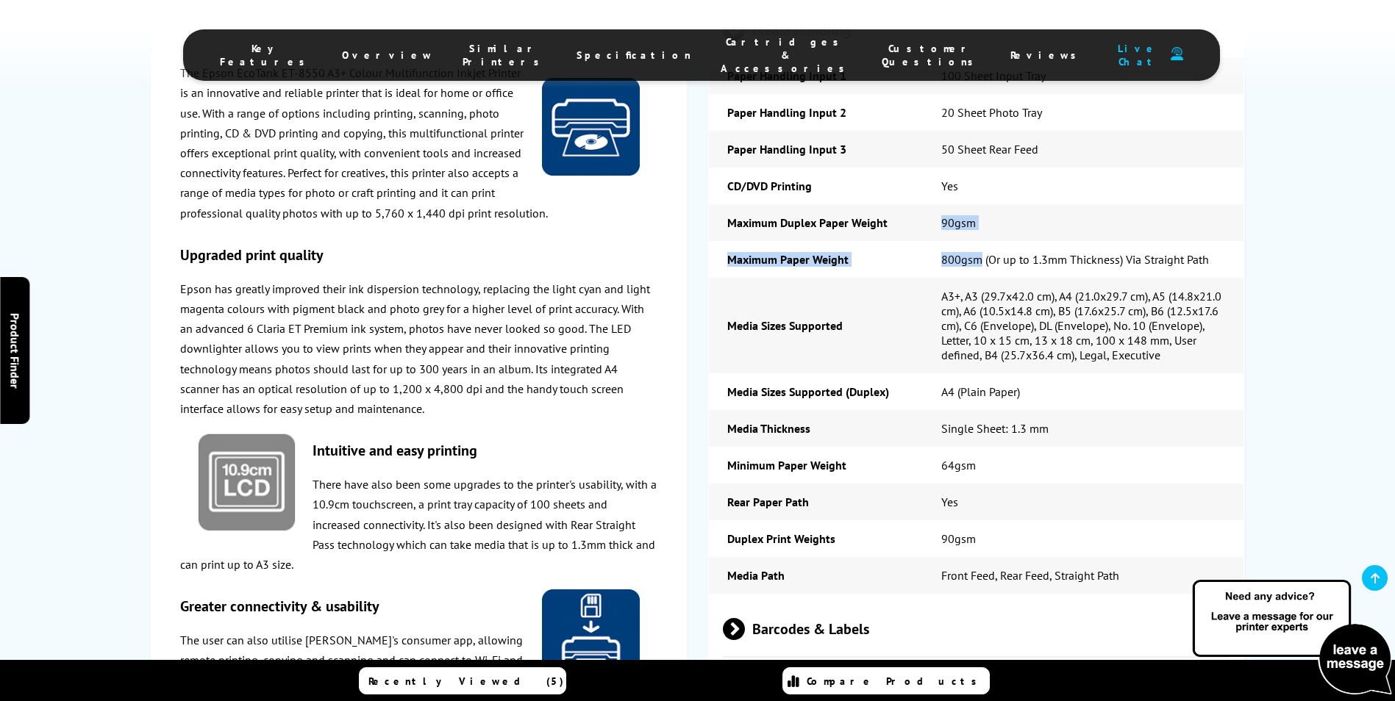
drag, startPoint x: 930, startPoint y: 171, endPoint x: 982, endPoint y: 185, distance: 54.0
click at [982, 185] on tbody "Paper Handling Input 1 100 Sheet Input Tray Paper Handling Input 2 20 Sheet Pho…" at bounding box center [976, 325] width 534 height 537
drag, startPoint x: 982, startPoint y: 185, endPoint x: 965, endPoint y: 198, distance: 21.9
click at [965, 241] on td "800gsm (Or up to 1.3mm Thickness) Via Straight Path" at bounding box center [1083, 259] width 321 height 37
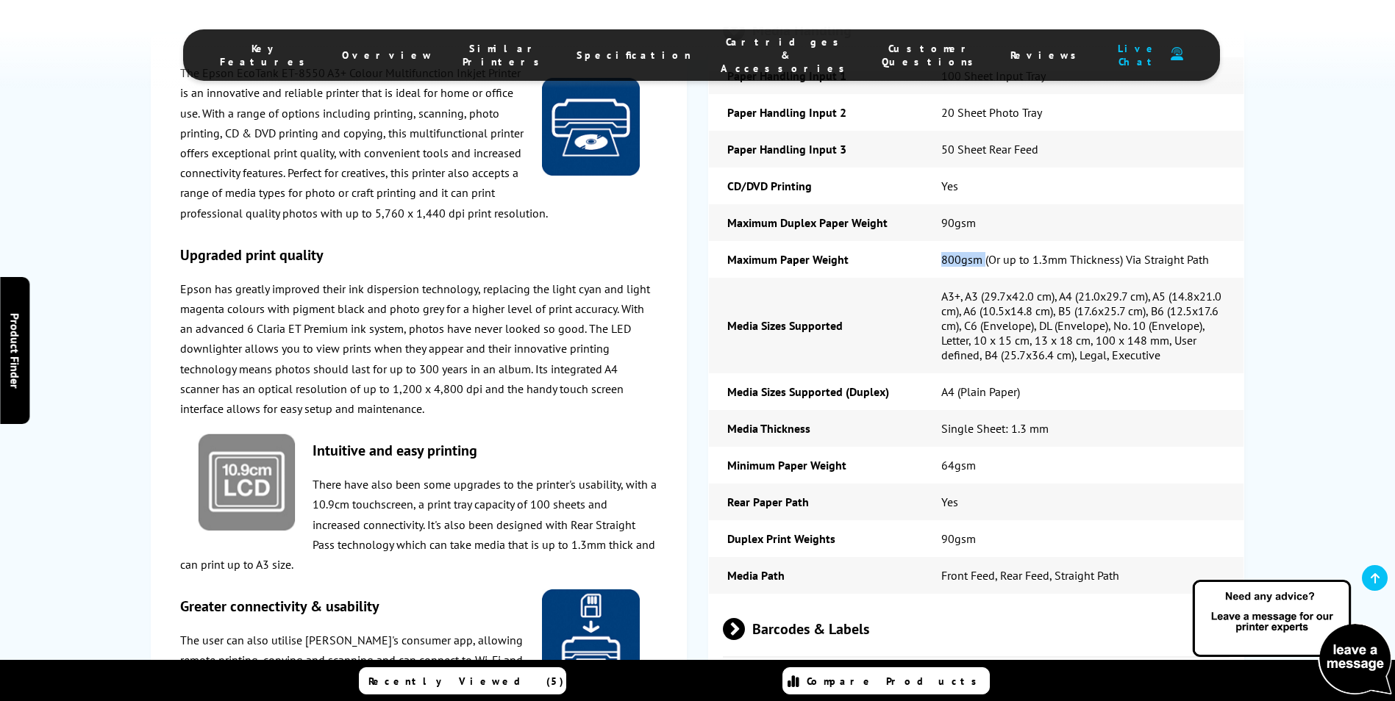
drag, startPoint x: 965, startPoint y: 198, endPoint x: 951, endPoint y: 201, distance: 14.1
click at [951, 241] on td "800gsm (Or up to 1.3mm Thickness) Via Straight Path" at bounding box center [1083, 259] width 321 height 37
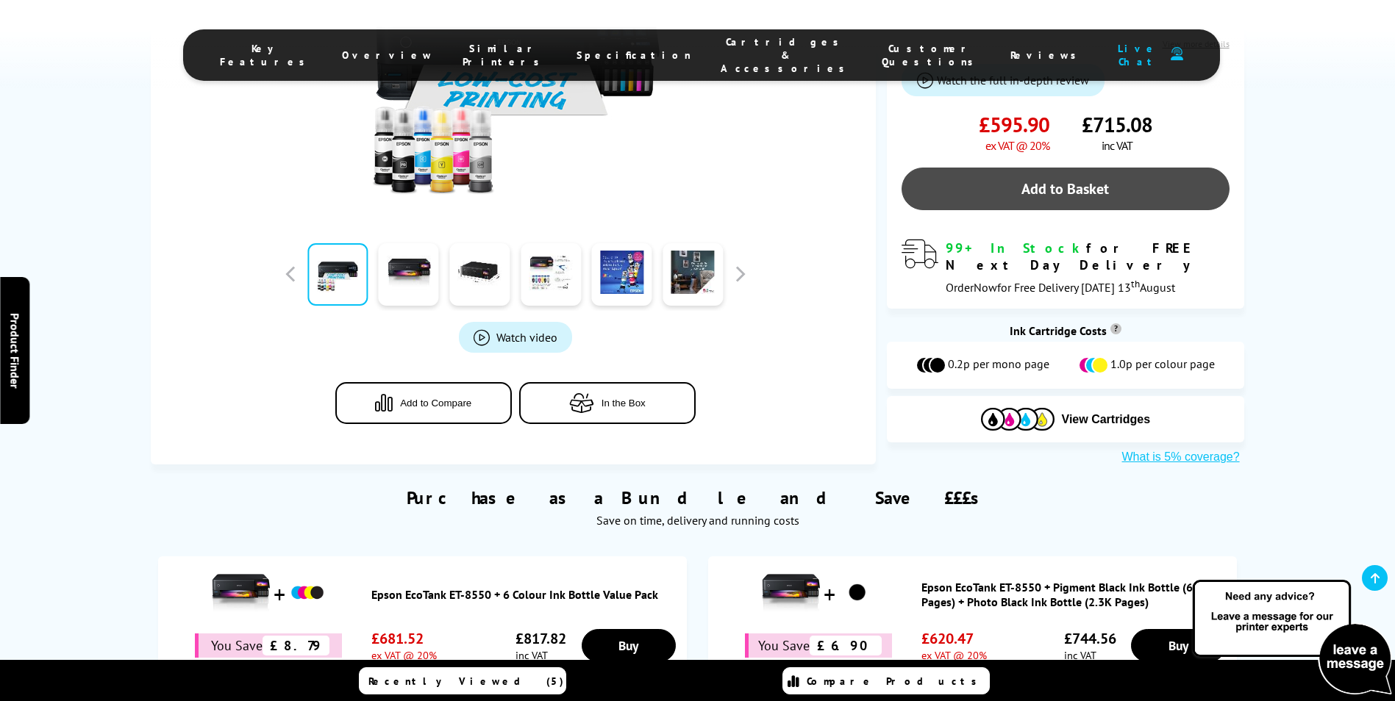
scroll to position [418, 0]
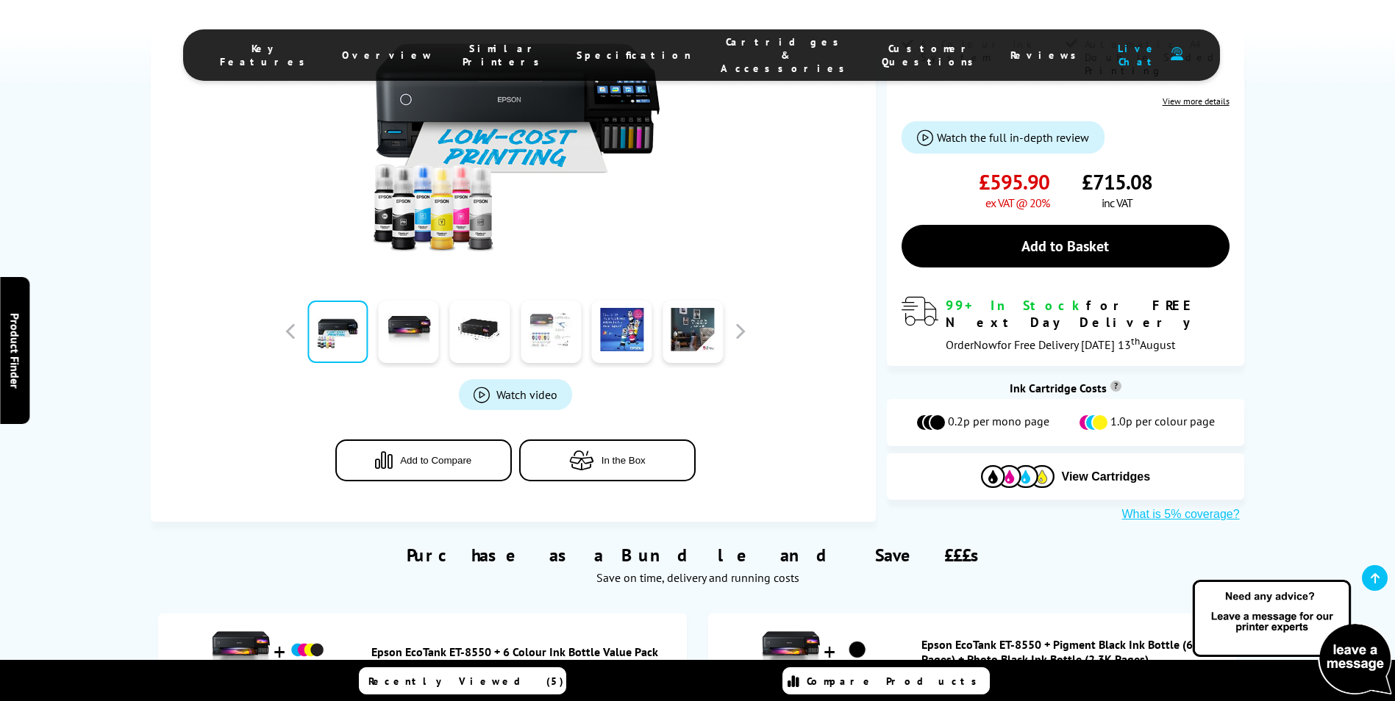
click at [556, 301] on link at bounding box center [550, 332] width 60 height 62
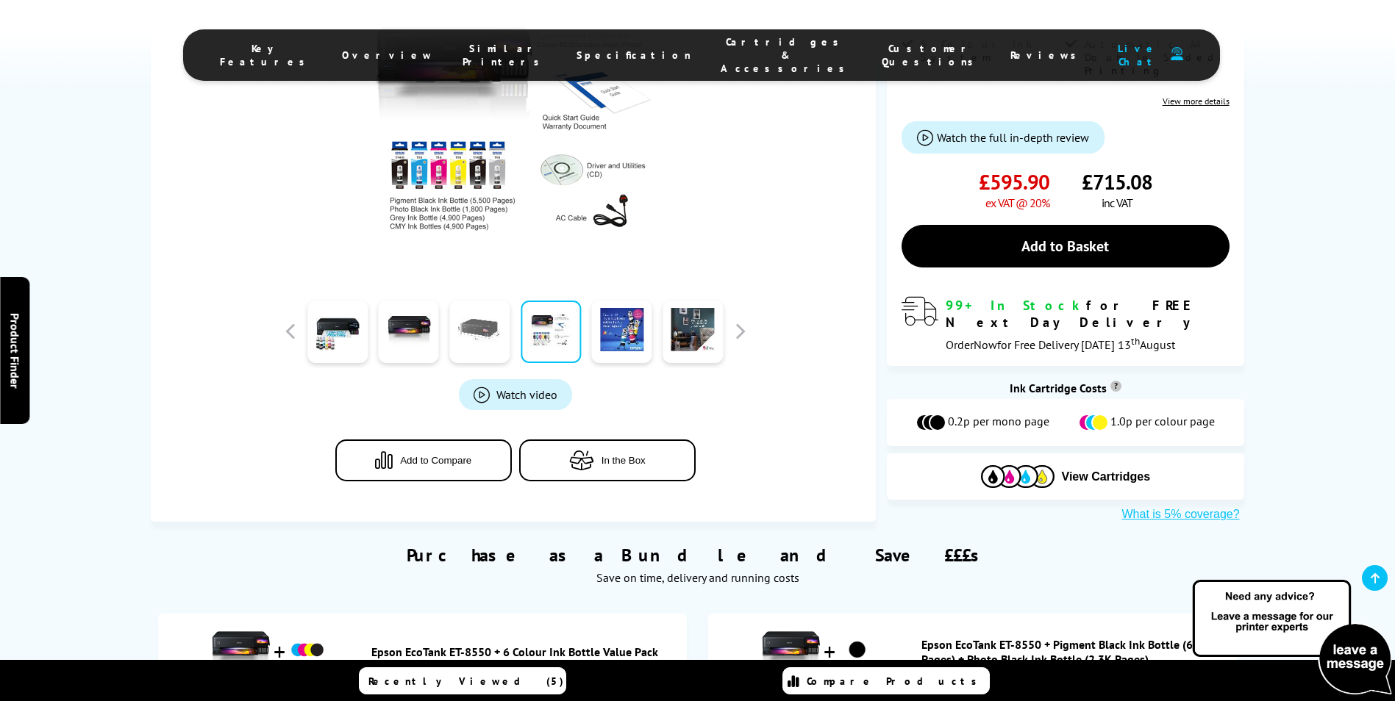
click at [469, 301] on link at bounding box center [479, 332] width 60 height 62
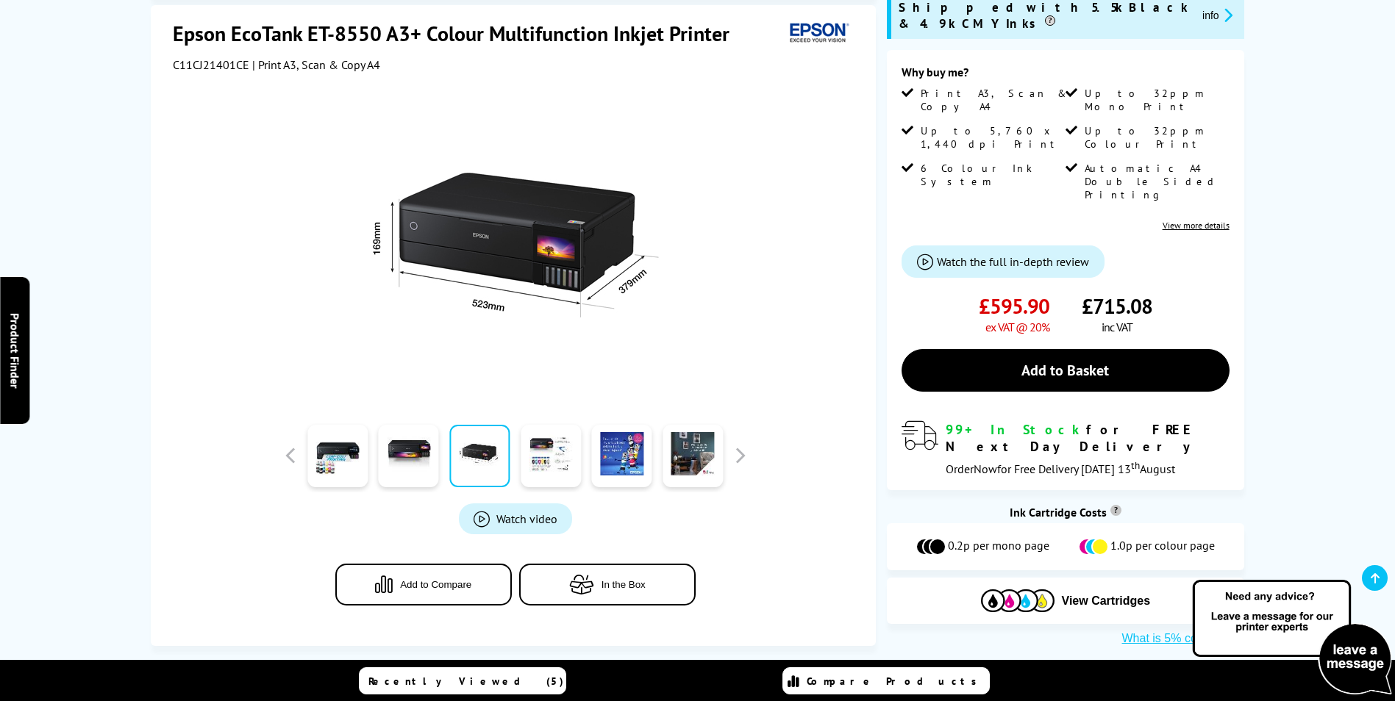
scroll to position [0, 0]
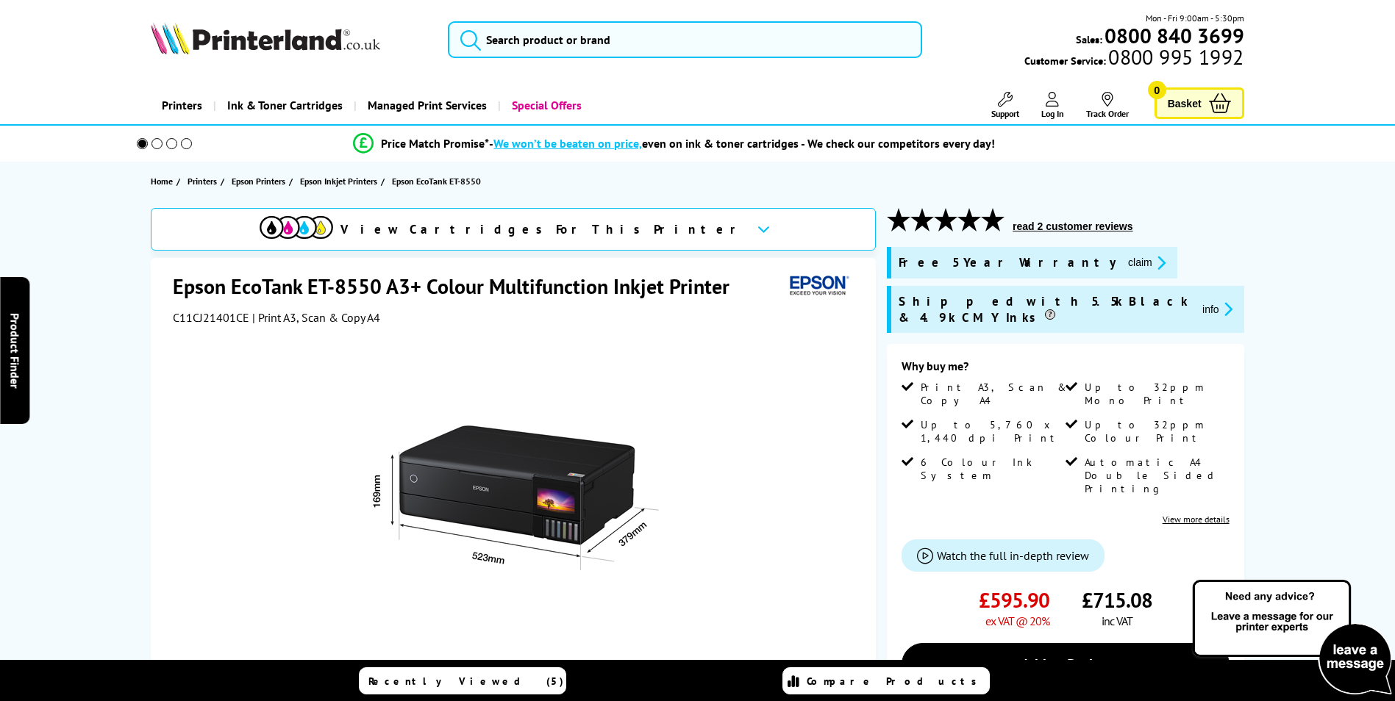
click at [279, 296] on h1 "Epson EcoTank ET-8550 A3+ Colour Multifunction Inkjet Printer" at bounding box center [458, 286] width 571 height 27
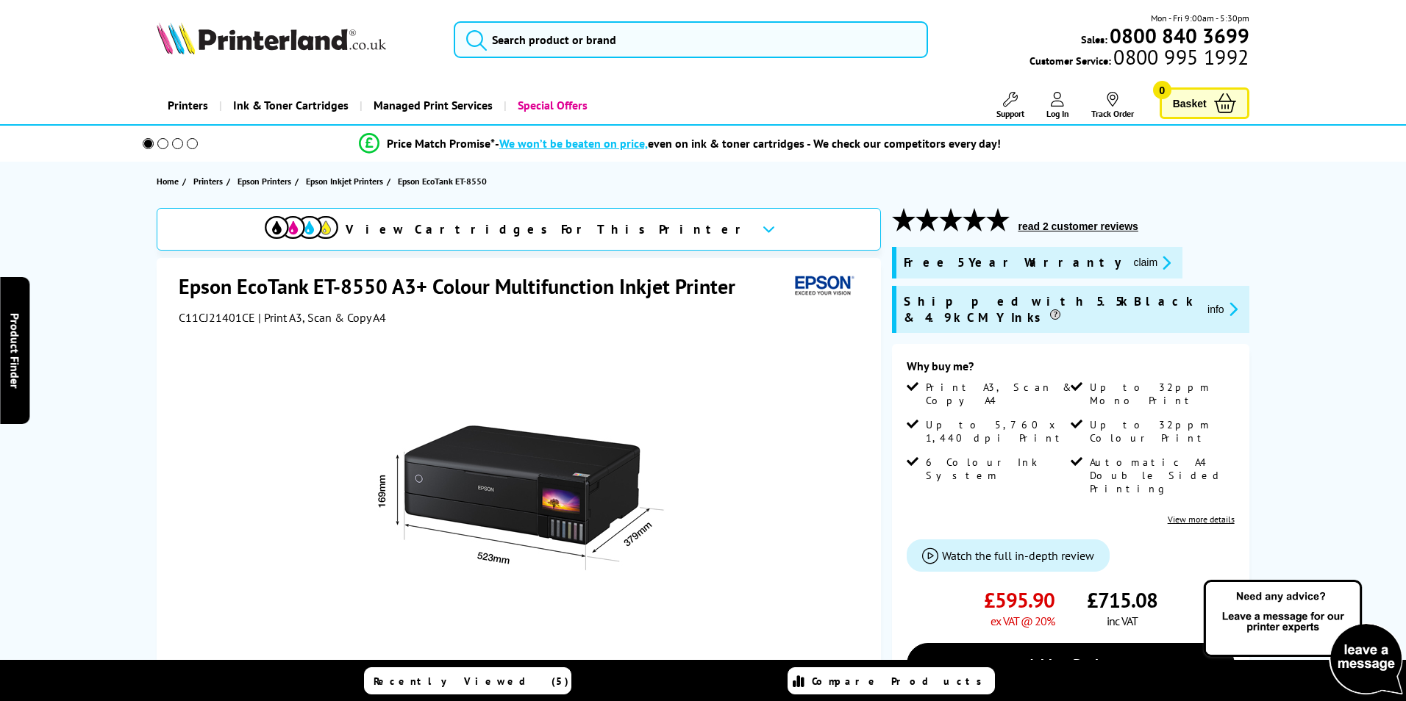
click at [0, 0] on div "Great service. Unbeatable prices. We've got you covered. At [GEOGRAPHIC_DATA], …" at bounding box center [0, 0] width 0 height 0
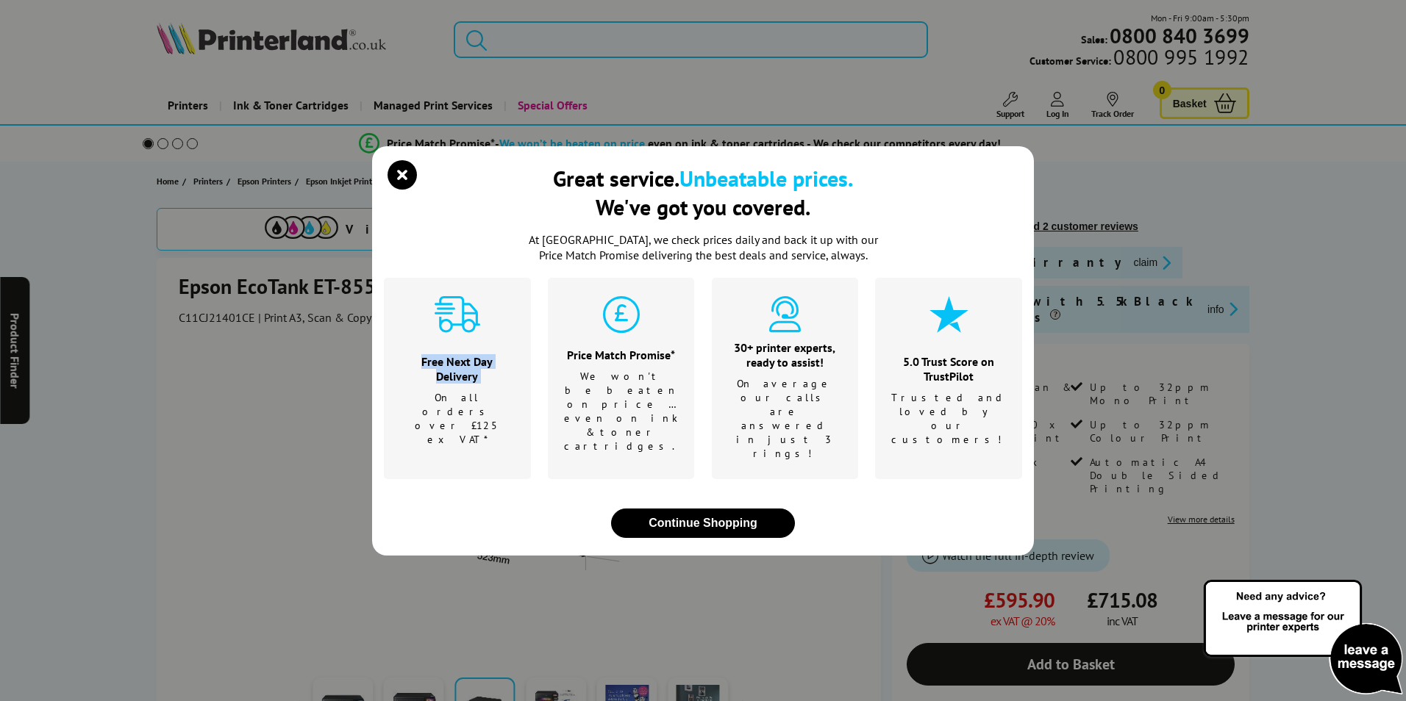
click at [279, 296] on div "Great service. Unbeatable prices. We've got you covered. At [GEOGRAPHIC_DATA], …" at bounding box center [703, 350] width 1406 height 701
drag, startPoint x: 279, startPoint y: 296, endPoint x: 403, endPoint y: 212, distance: 150.3
click at [403, 190] on icon "close modal" at bounding box center [401, 174] width 29 height 29
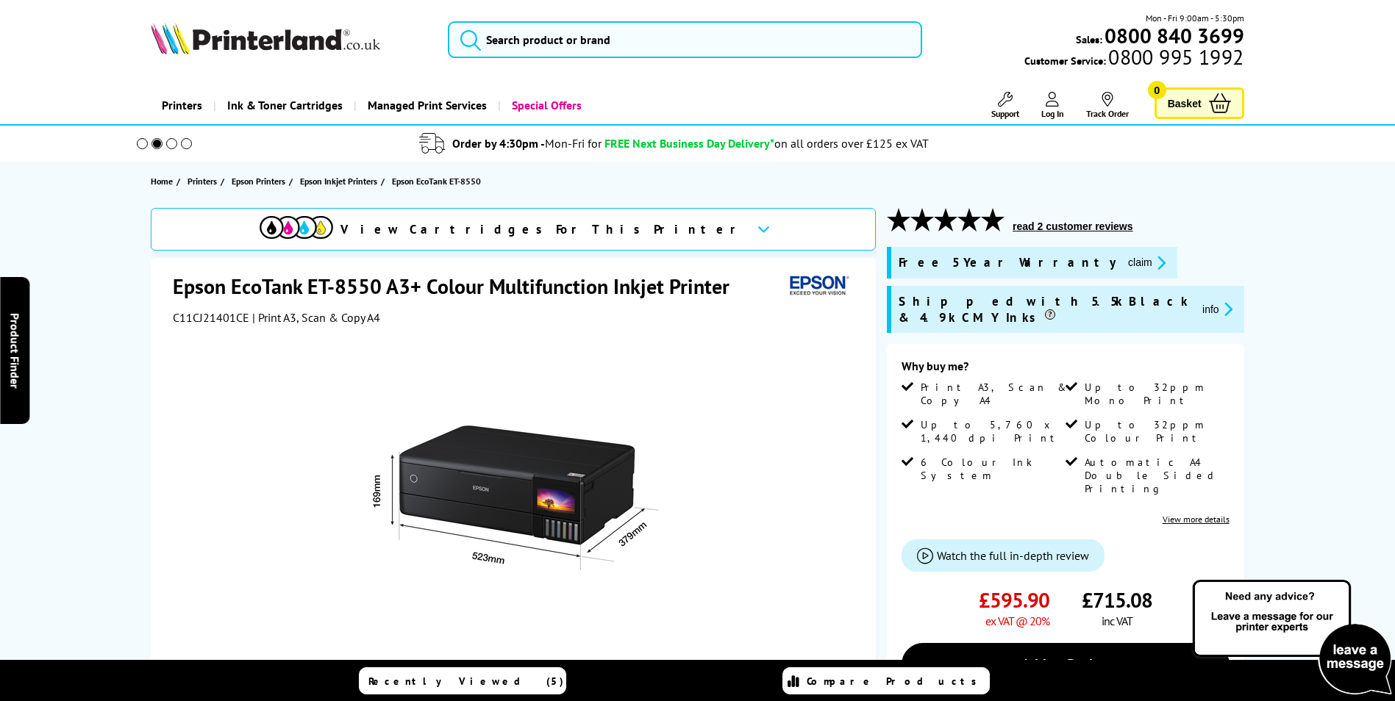
click at [459, 284] on h1 "Epson EcoTank ET-8550 A3+ Colour Multifunction Inkjet Printer" at bounding box center [458, 286] width 571 height 27
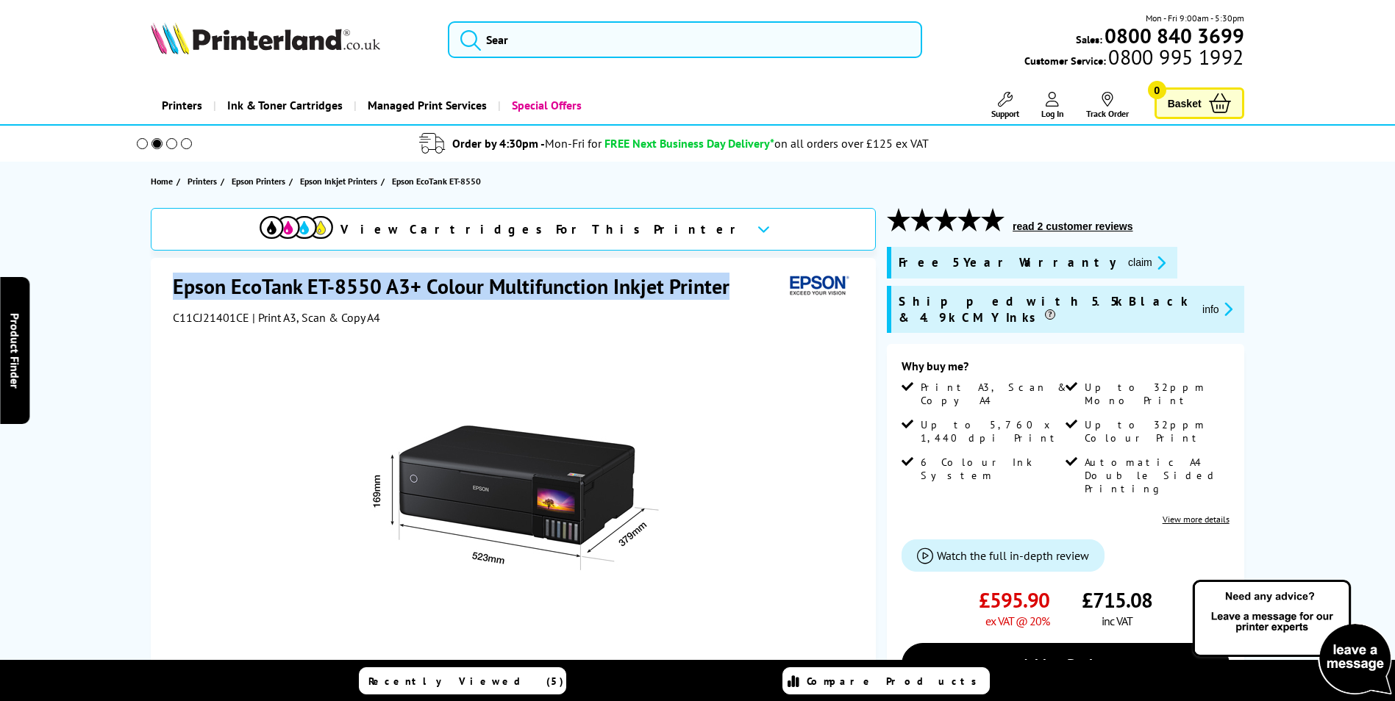
click at [459, 284] on h1 "Epson EcoTank ET-8550 A3+ Colour Multifunction Inkjet Printer" at bounding box center [458, 286] width 571 height 27
copy div "Epson EcoTank ET-8550 A3+ Colour Multifunction Inkjet Printer"
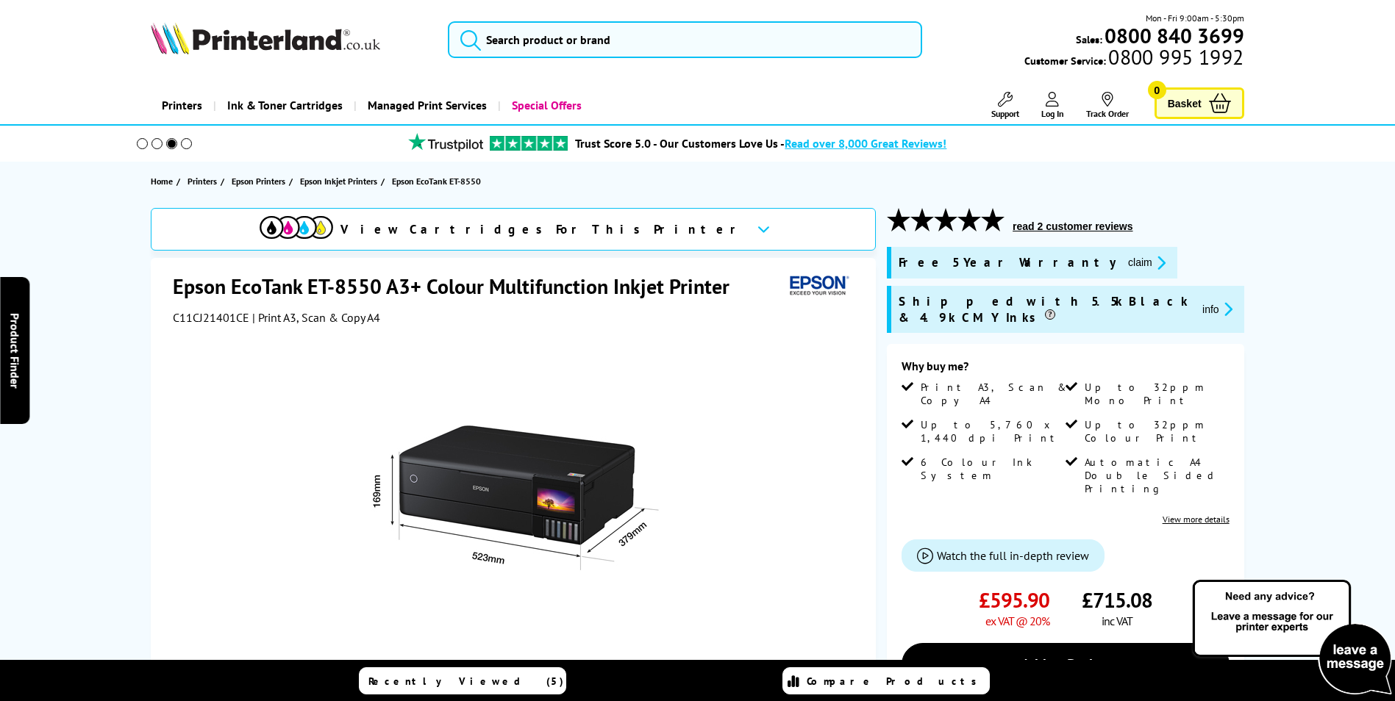
click at [1076, 165] on section "Home Printers Epson Printers Epson Inkjet Printers Epson EcoTank ET-8550" at bounding box center [698, 181] width 1176 height 39
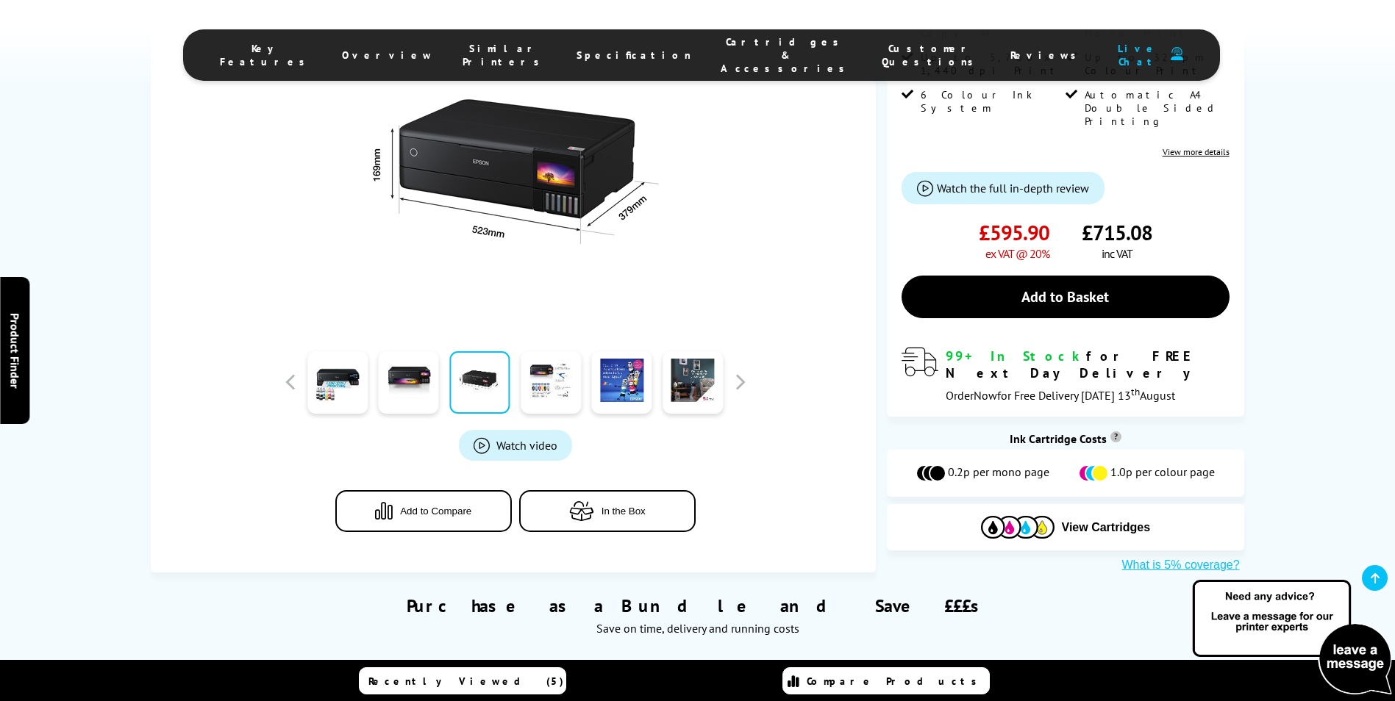
scroll to position [662, 0]
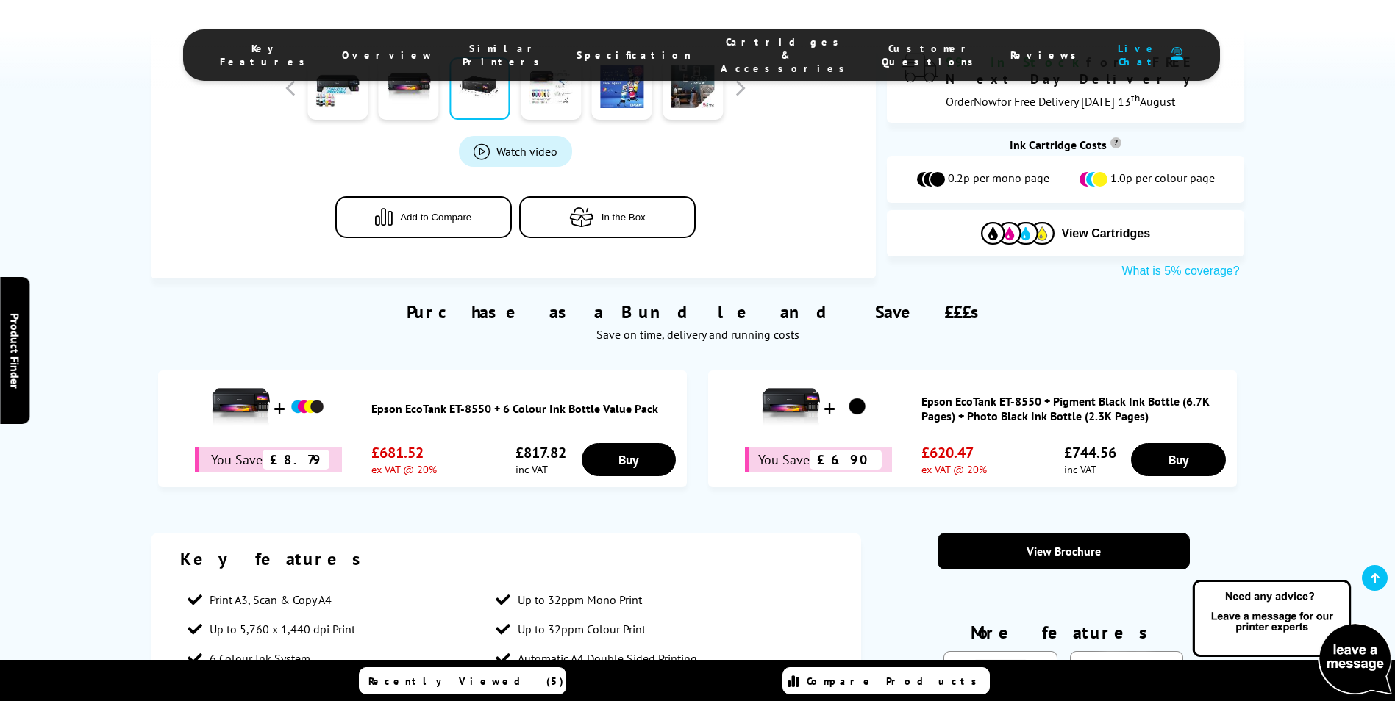
click at [1113, 49] on span "Live Chat" at bounding box center [1138, 55] width 50 height 26
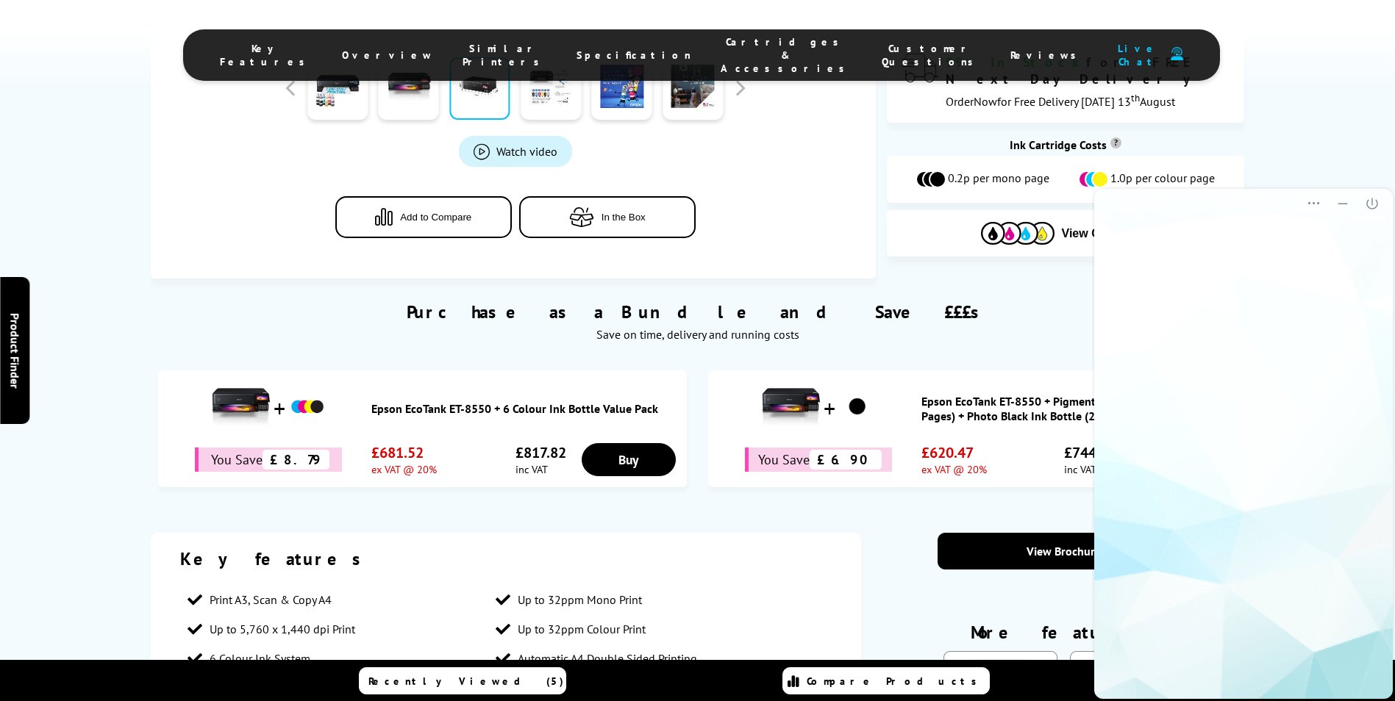
scroll to position [0, 0]
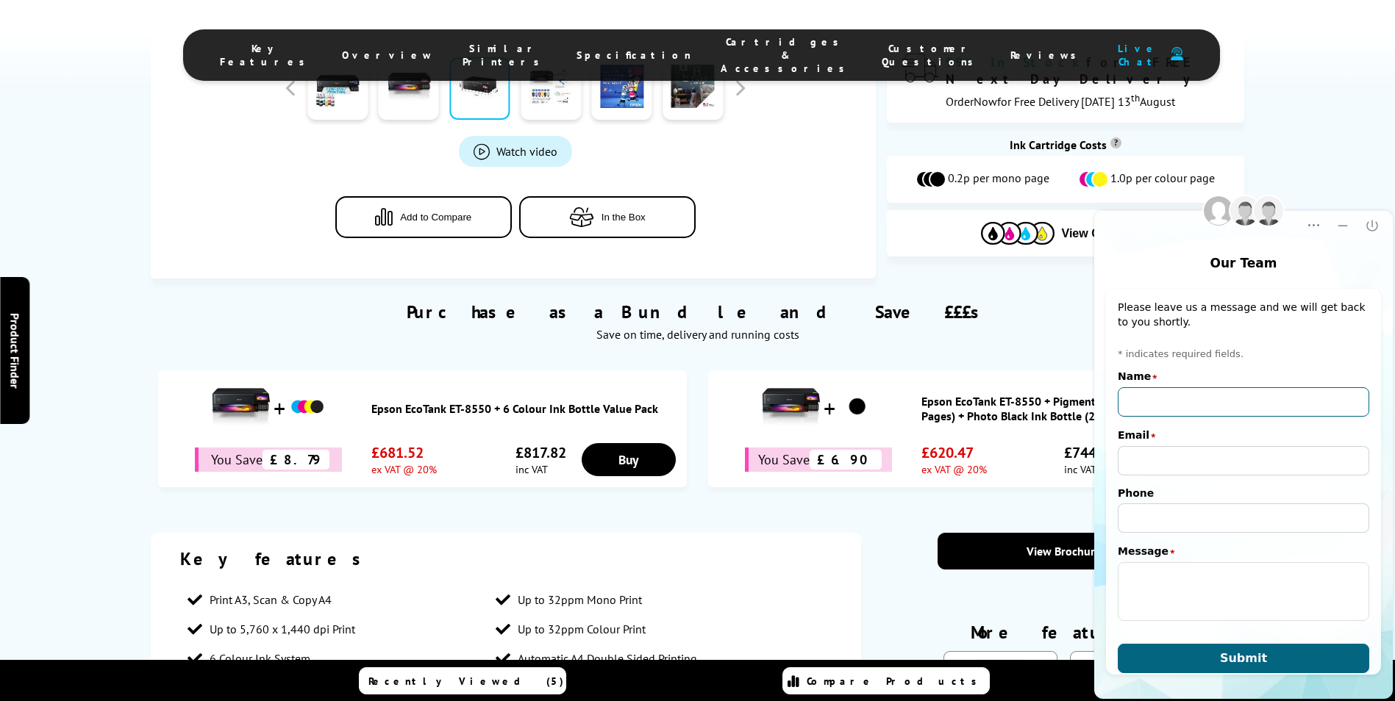
click at [1164, 404] on input "Name" at bounding box center [1242, 401] width 251 height 29
type input "[PERSON_NAME]"
click at [1131, 462] on input "Email" at bounding box center [1242, 460] width 251 height 29
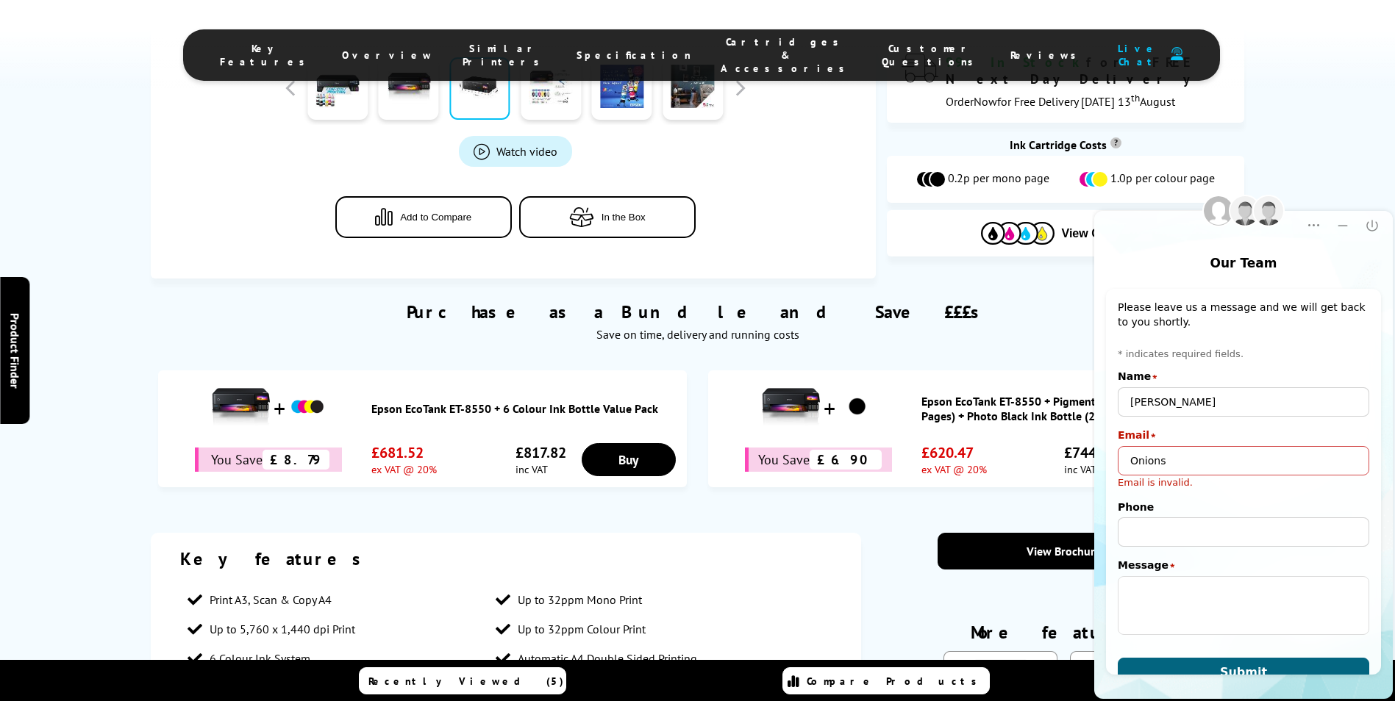
type input "Onions"
click at [1190, 537] on input "Phone" at bounding box center [1242, 532] width 251 height 29
click at [1164, 462] on input "Onions" at bounding box center [1242, 460] width 251 height 29
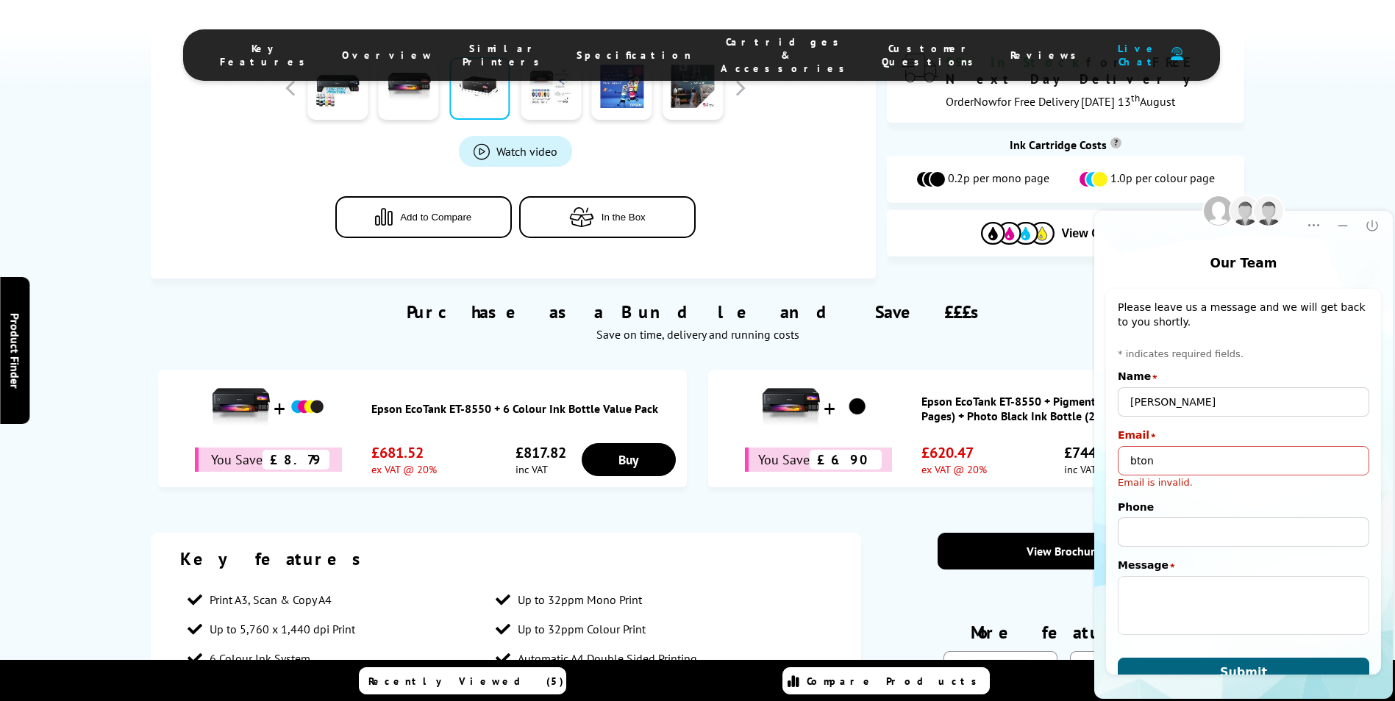
type input "[EMAIL_ADDRESS][DOMAIN_NAME]"
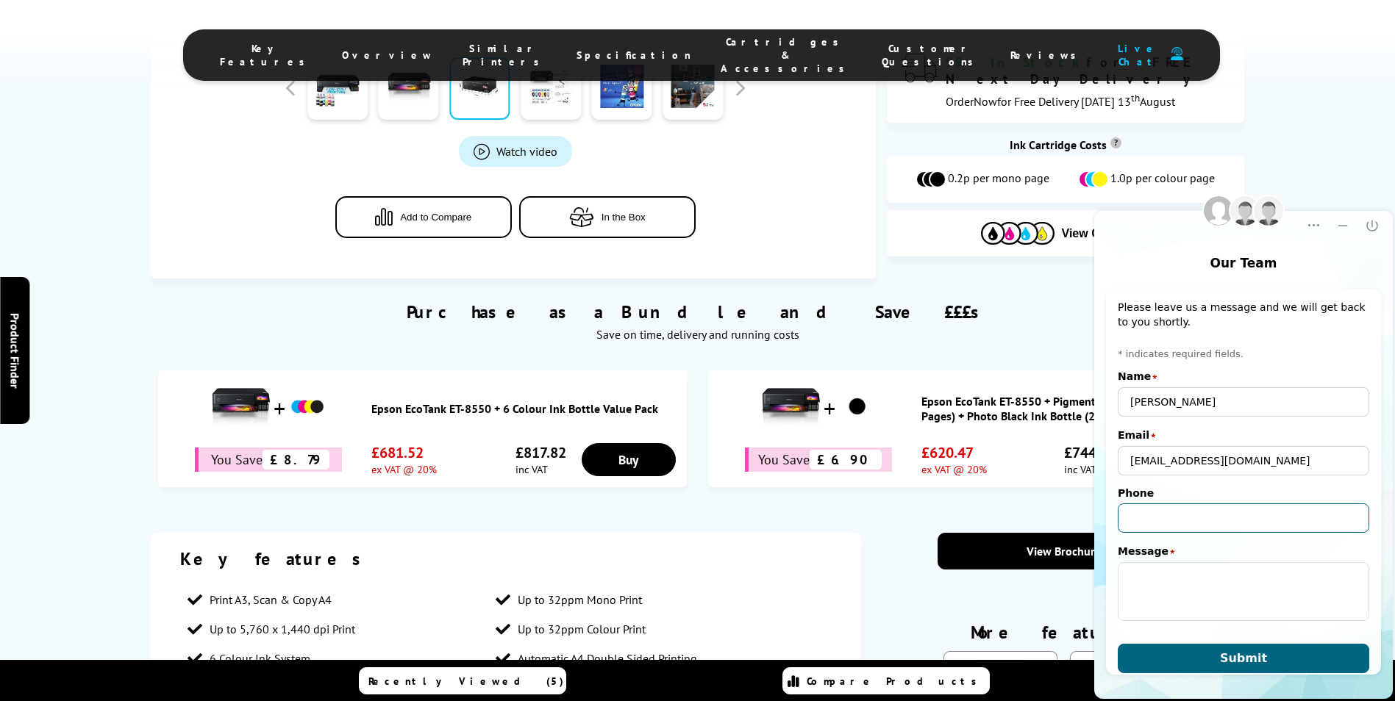
click at [1200, 515] on input "Phone" at bounding box center [1242, 518] width 251 height 29
type input "07397163474"
click at [1199, 582] on textarea "Message" at bounding box center [1242, 591] width 251 height 59
paste textarea "Epson EcoTank ET-8550 A3+ Colour Multifunction Inkjet Printer"
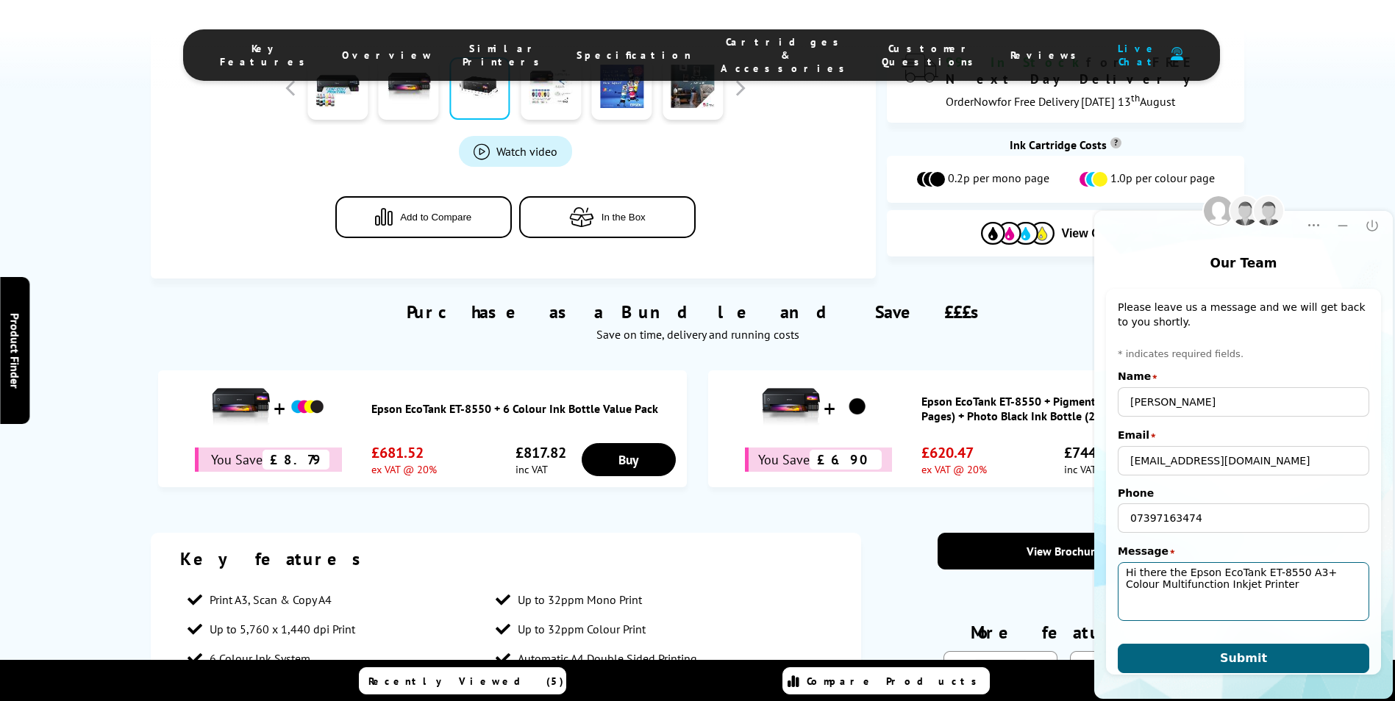
click at [1269, 591] on textarea "Hi there the Epson EcoTank ET-8550 A3+ Colour Multifunction Inkjet Printer" at bounding box center [1242, 591] width 251 height 59
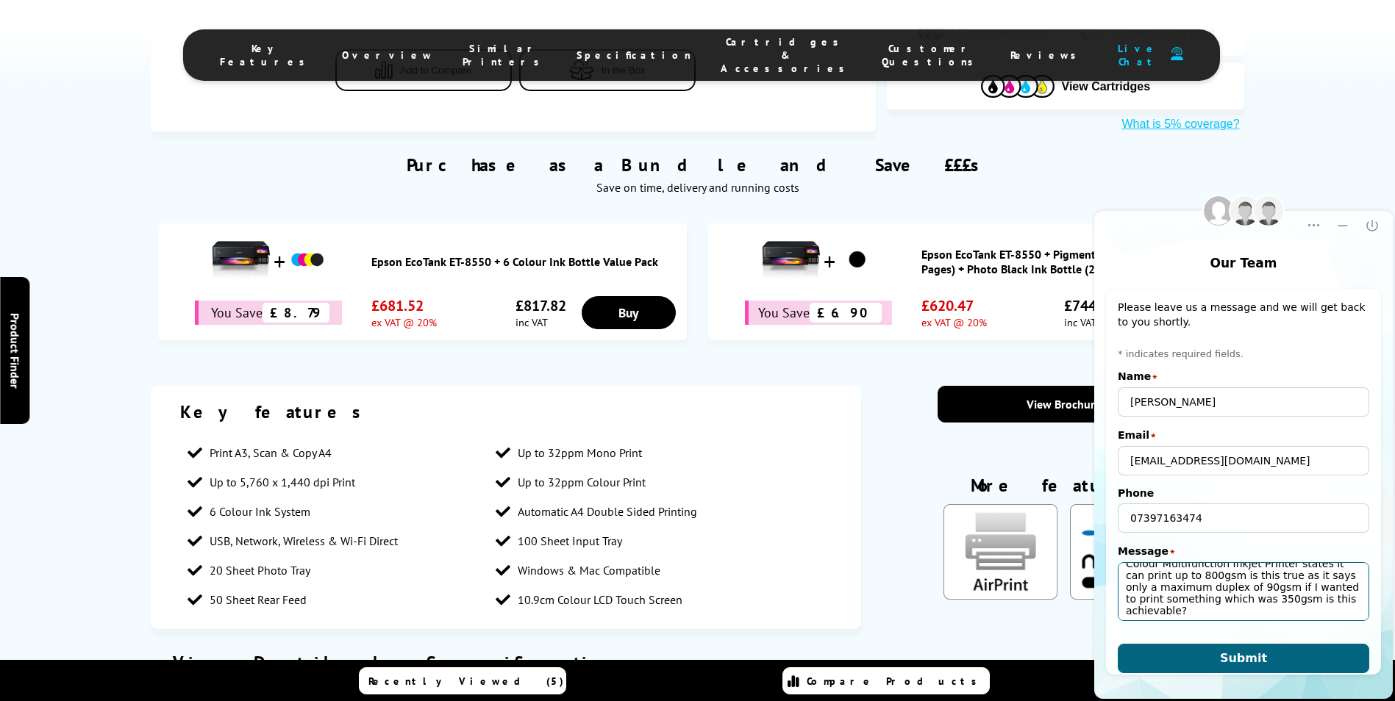
scroll to position [34, 0]
click at [1154, 583] on textarea "Hi there the Epson EcoTank ET-8550 A3+ Colour Multifunction Inkjet Printer stat…" at bounding box center [1242, 591] width 251 height 59
type textarea "Hi there the Epson EcoTank ET-8550 A3+ Colour Multifunction Inkjet Printer stat…"
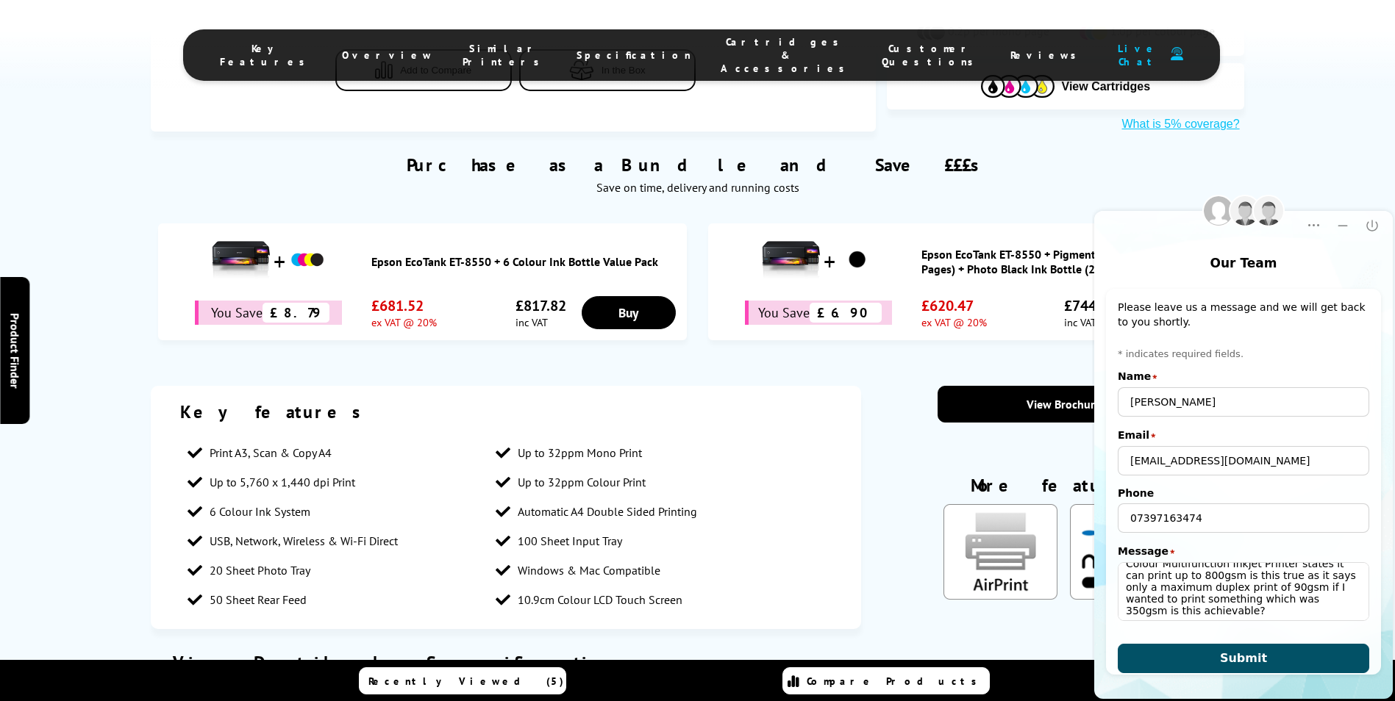
click at [1294, 662] on button "Submit" at bounding box center [1242, 658] width 251 height 29
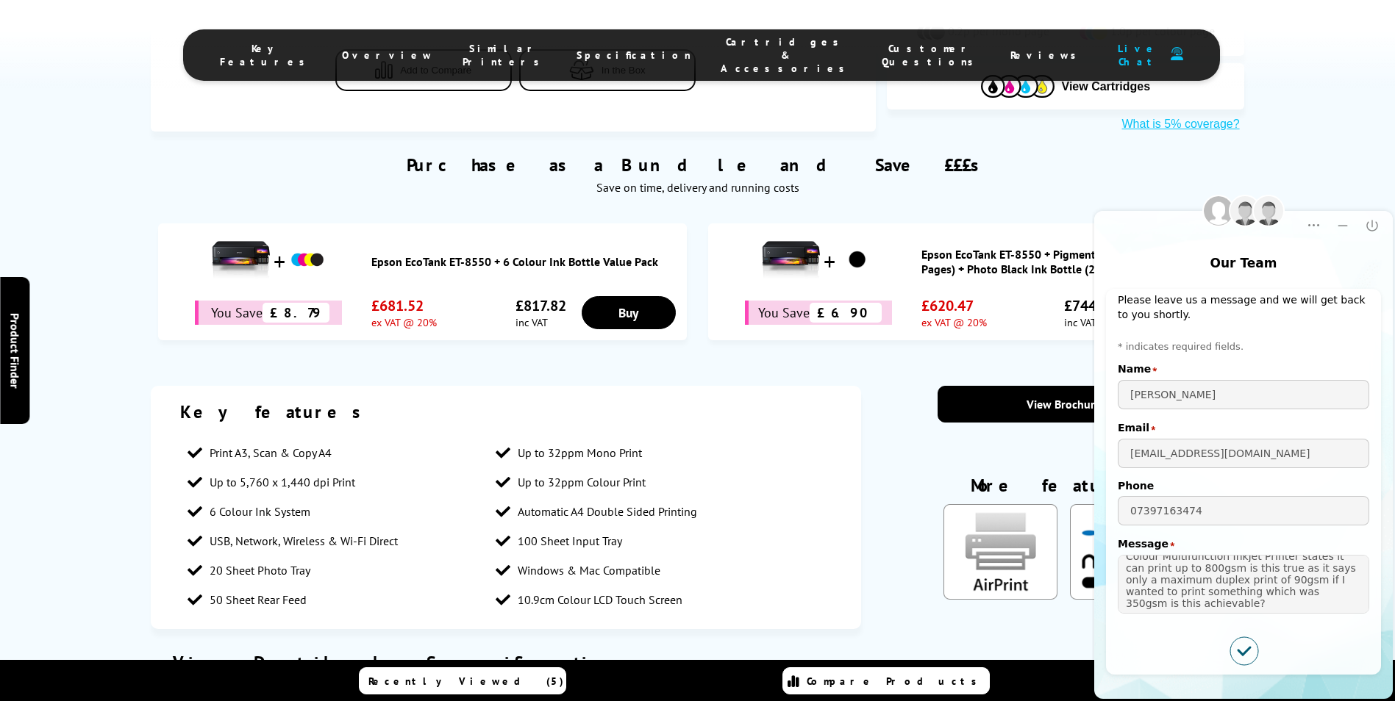
click at [1239, 656] on icon "Submitted successfully" at bounding box center [1244, 651] width 28 height 28
click at [1241, 656] on icon "Submitted successfully" at bounding box center [1244, 651] width 28 height 28
click at [1238, 637] on icon "Submitted successfully" at bounding box center [1244, 651] width 28 height 28
click at [1239, 637] on icon "Submitted successfully" at bounding box center [1243, 651] width 29 height 29
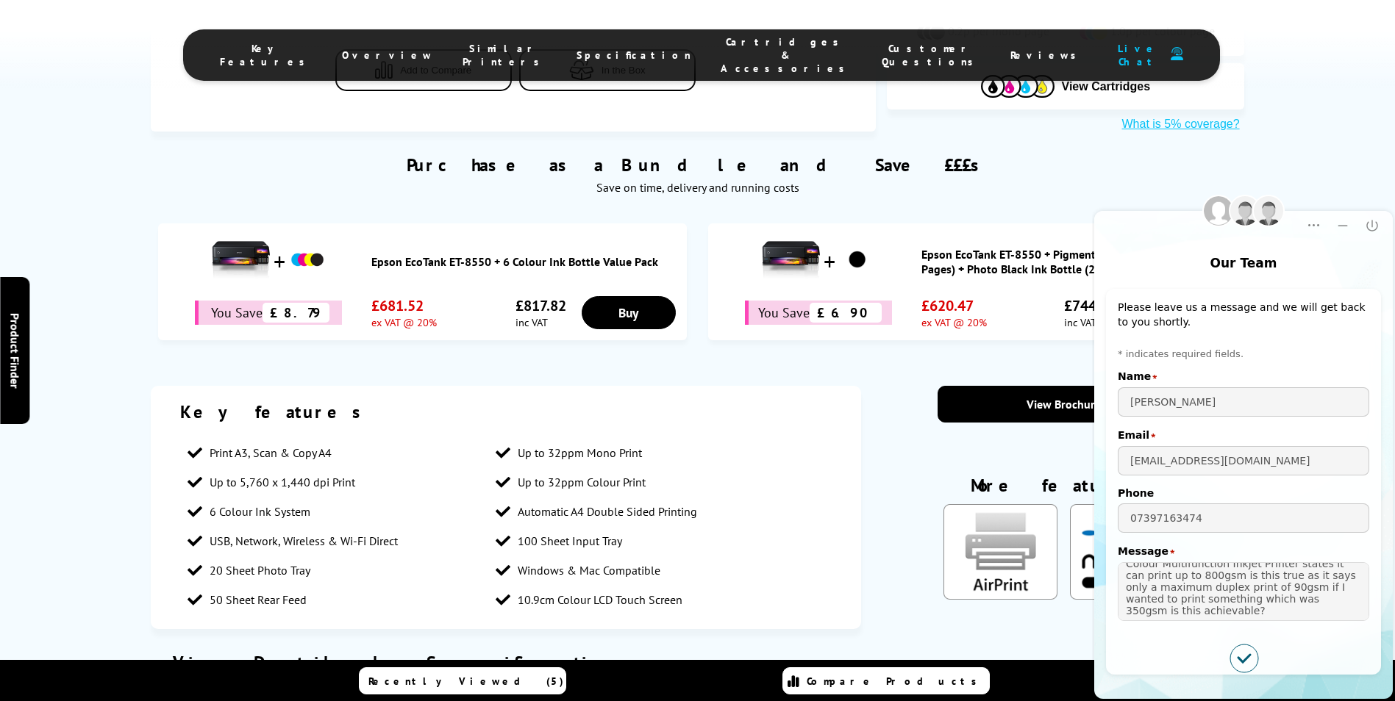
click at [1267, 626] on form "* indicates required fields. Name star [PERSON_NAME] Email star [EMAIL_ADDRESS]…" at bounding box center [1242, 510] width 251 height 325
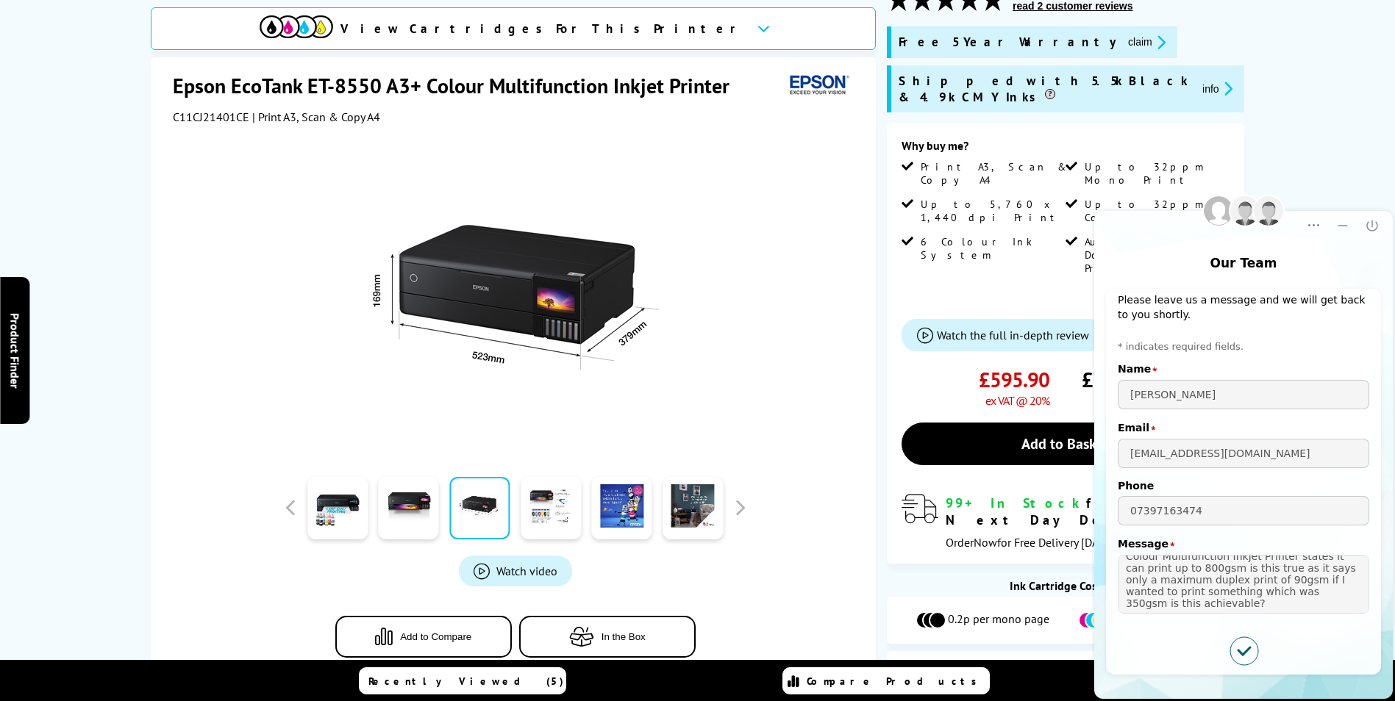
scroll to position [735, 0]
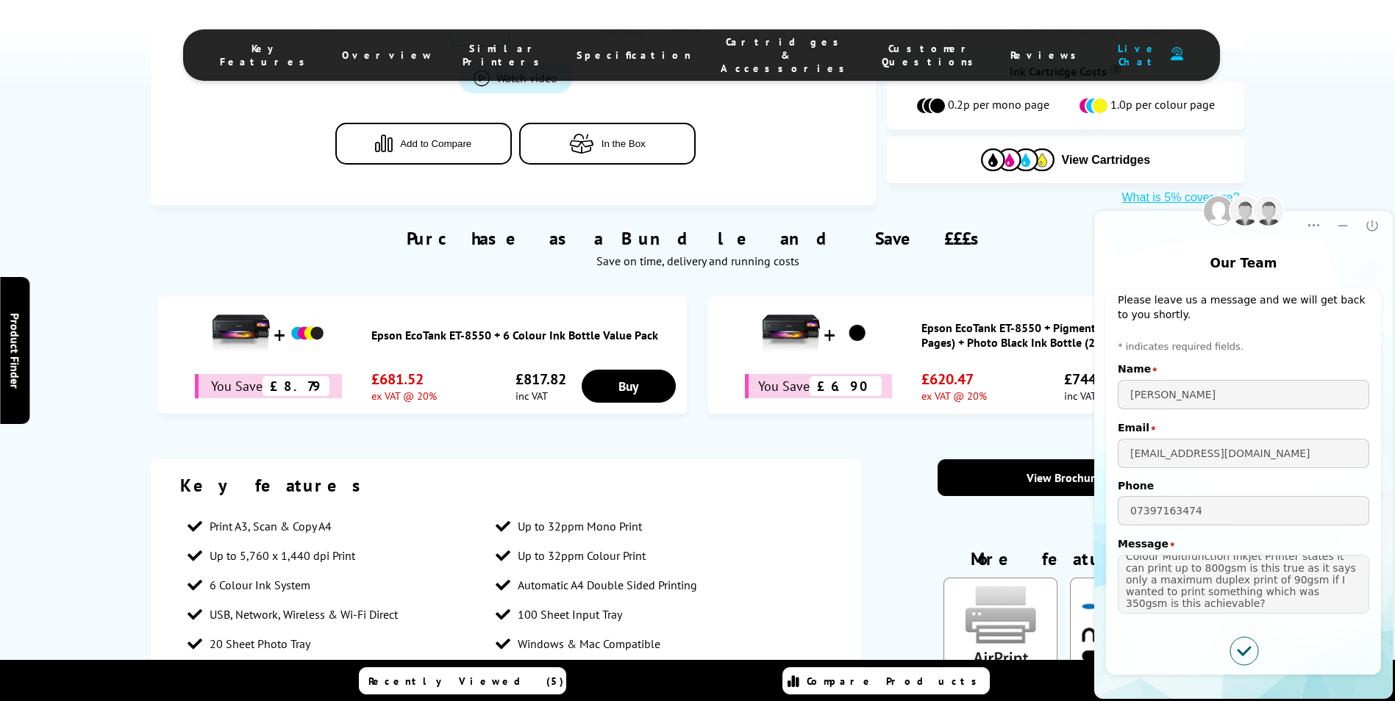
click at [1251, 655] on icon "Submitted successfully" at bounding box center [1244, 651] width 28 height 28
click at [1249, 648] on icon "Submitted successfully" at bounding box center [1244, 651] width 28 height 28
click at [1248, 648] on icon "Submitted successfully" at bounding box center [1244, 651] width 28 height 28
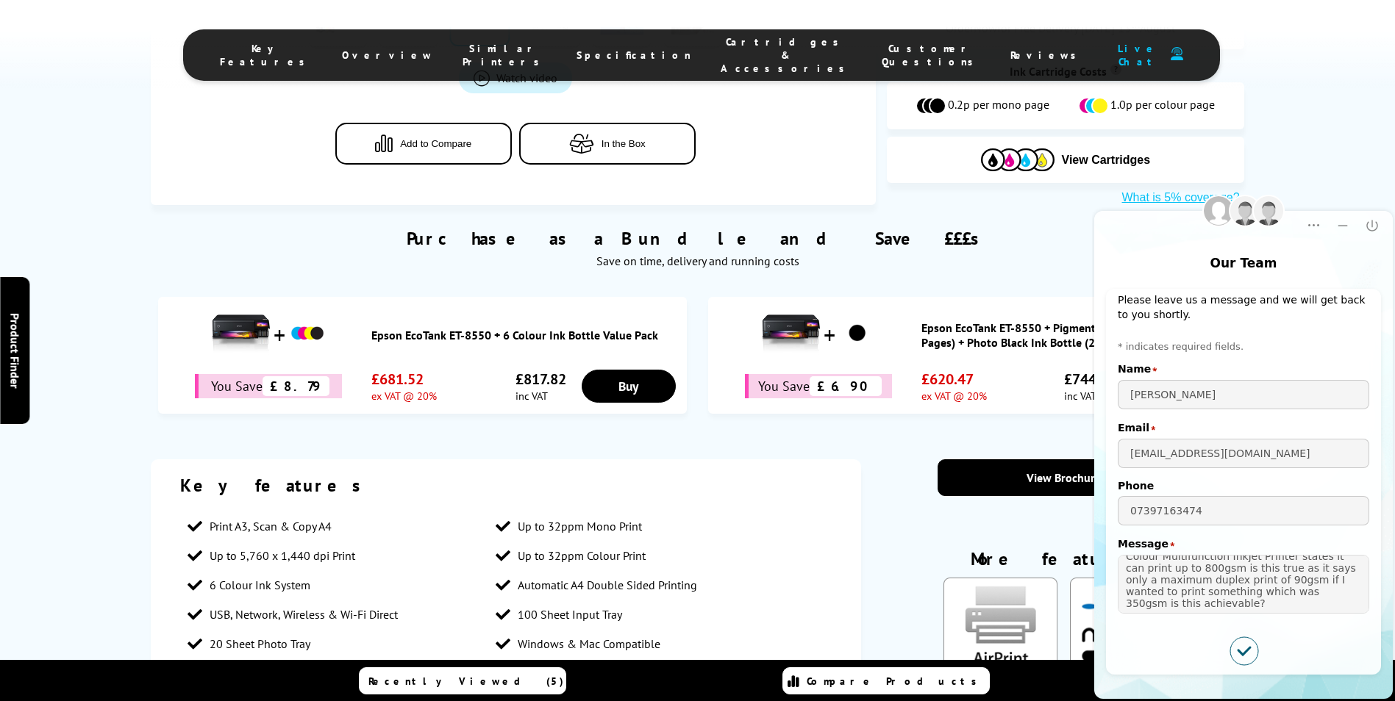
click at [1248, 648] on icon "Submitted successfully" at bounding box center [1244, 651] width 28 height 28
click at [1242, 646] on icon "Submitted successfully" at bounding box center [1244, 651] width 28 height 28
click at [1225, 645] on div "Submit" at bounding box center [1242, 651] width 251 height 29
click at [1247, 644] on icon "Submitted successfully" at bounding box center [1244, 651] width 28 height 28
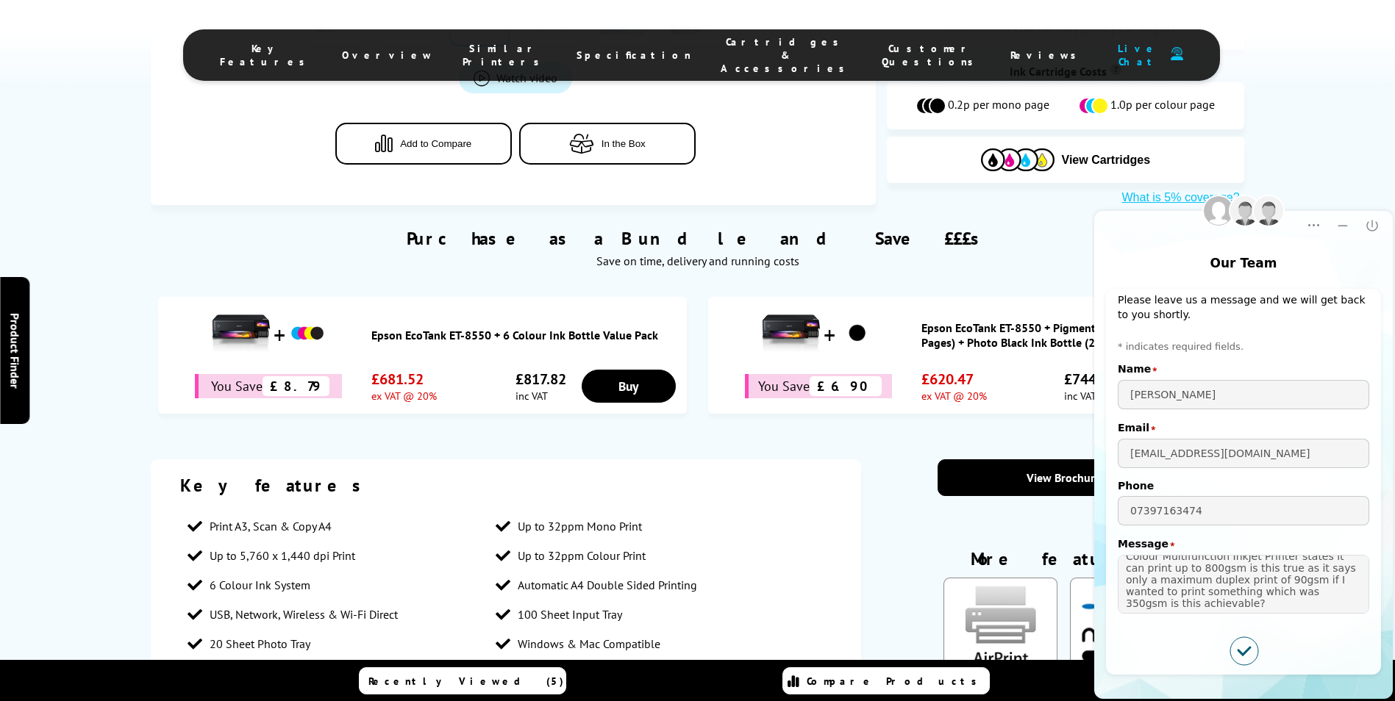
click at [1235, 643] on icon "Submitted successfully" at bounding box center [1244, 651] width 28 height 28
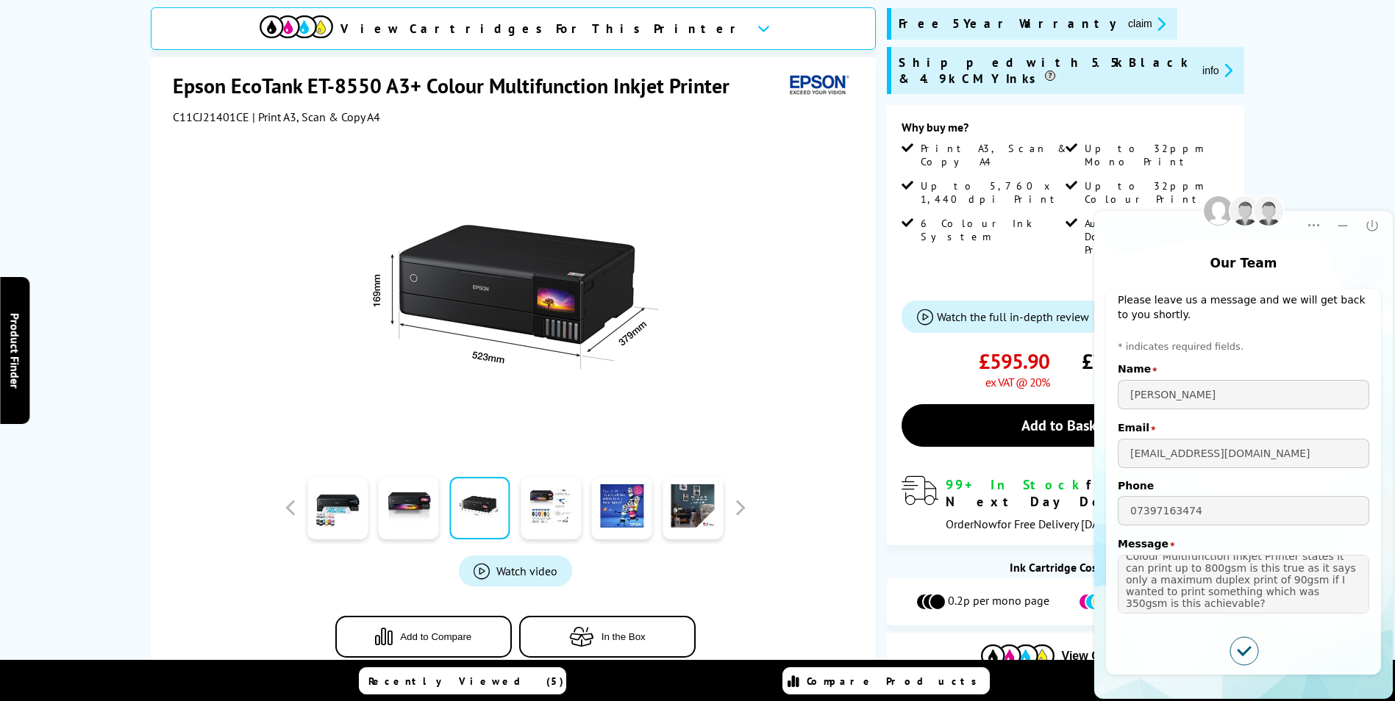
scroll to position [209, 0]
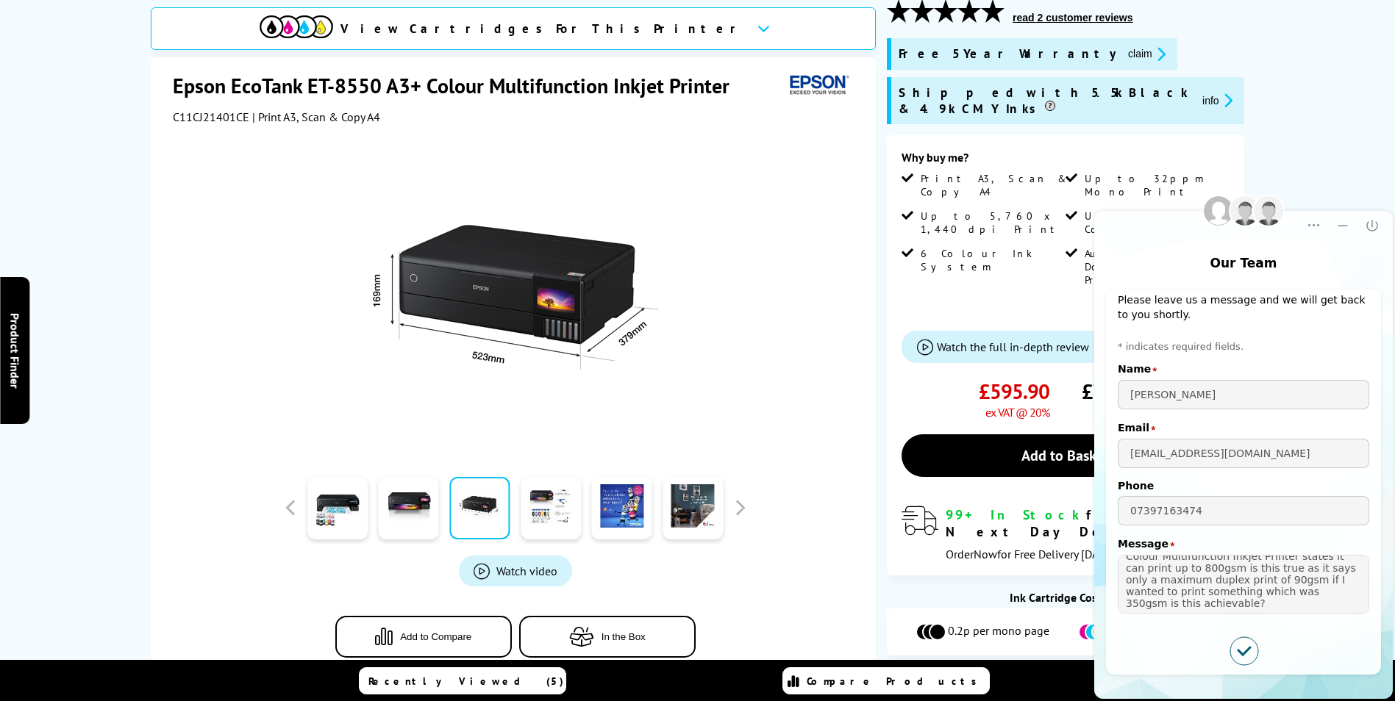
click at [1245, 218] on div at bounding box center [1196, 220] width 200 height 18
click at [1220, 215] on div at bounding box center [1196, 220] width 200 height 18
click at [1320, 226] on icon "Dropdown Menu" at bounding box center [1313, 225] width 15 height 15
click at [1244, 637] on icon "Submitted successfully" at bounding box center [1244, 651] width 28 height 28
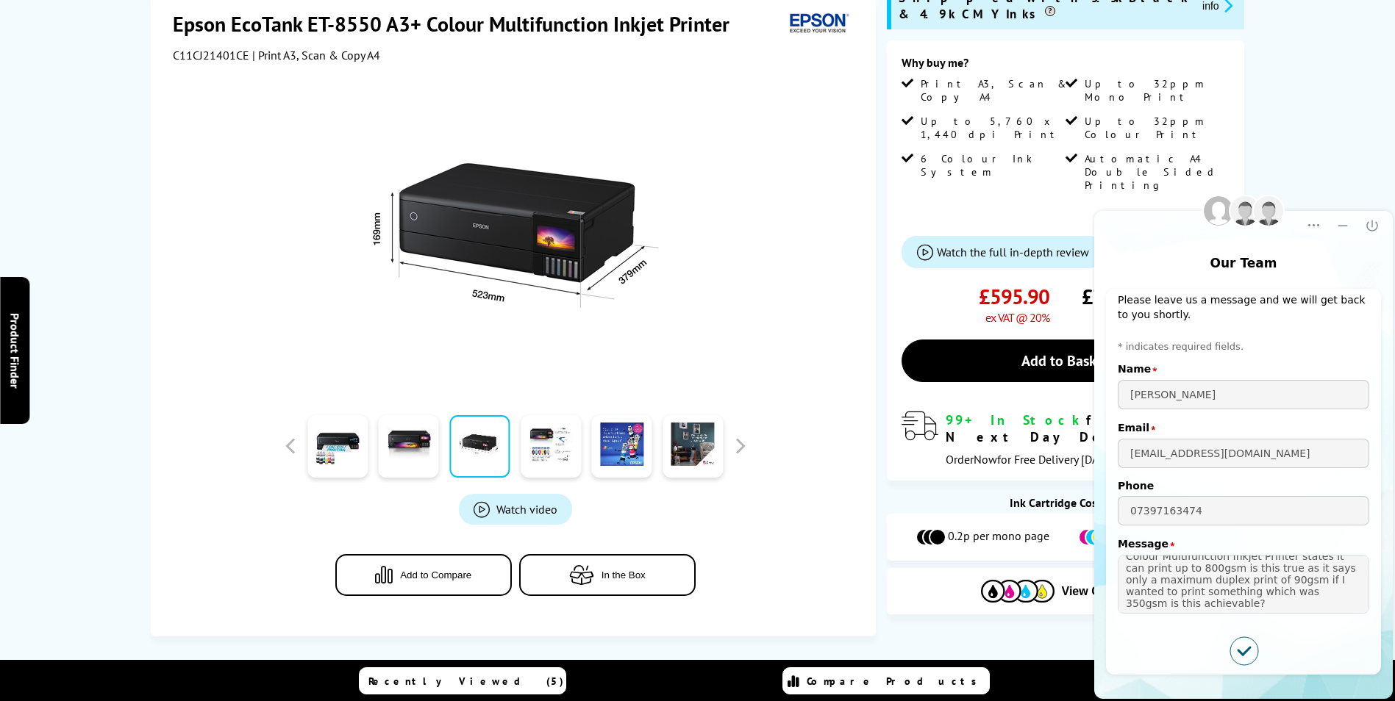
scroll to position [0, 0]
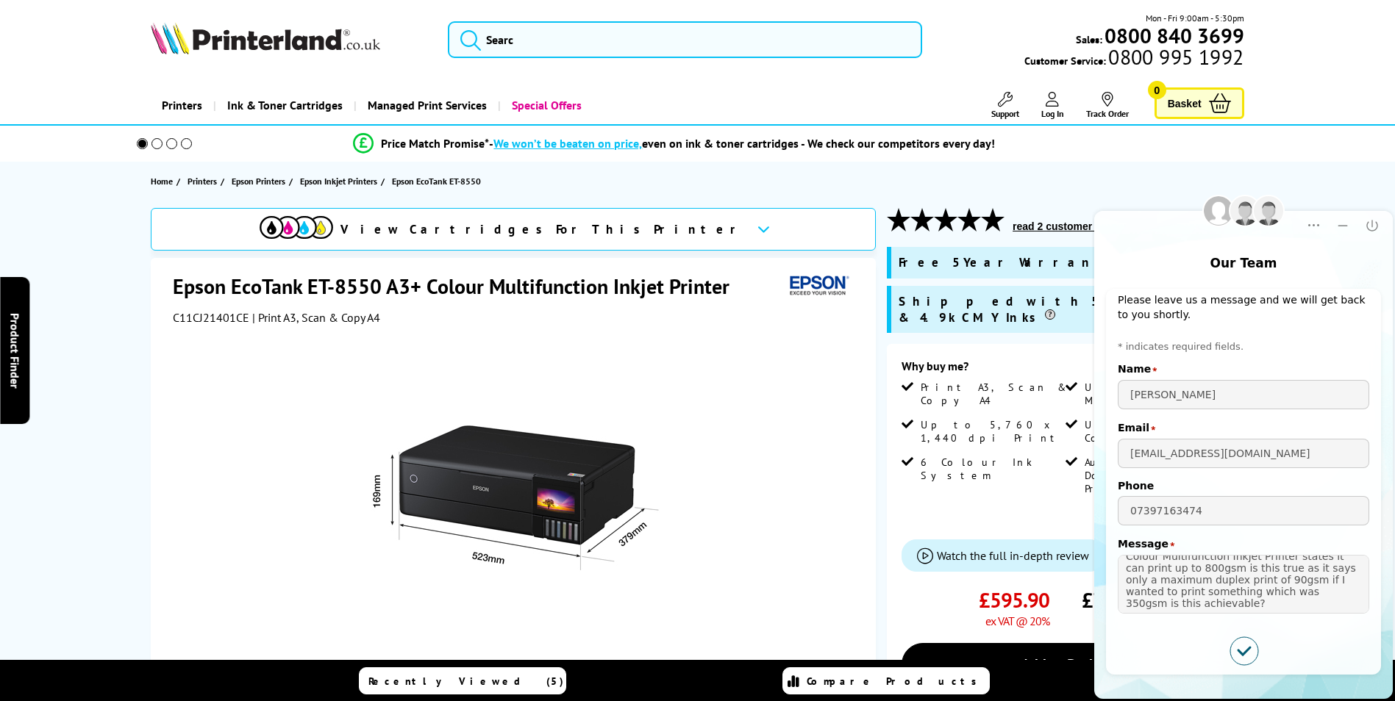
click at [531, 287] on h1 "Epson EcoTank ET-8550 A3+ Colour Multifunction Inkjet Printer" at bounding box center [458, 286] width 571 height 27
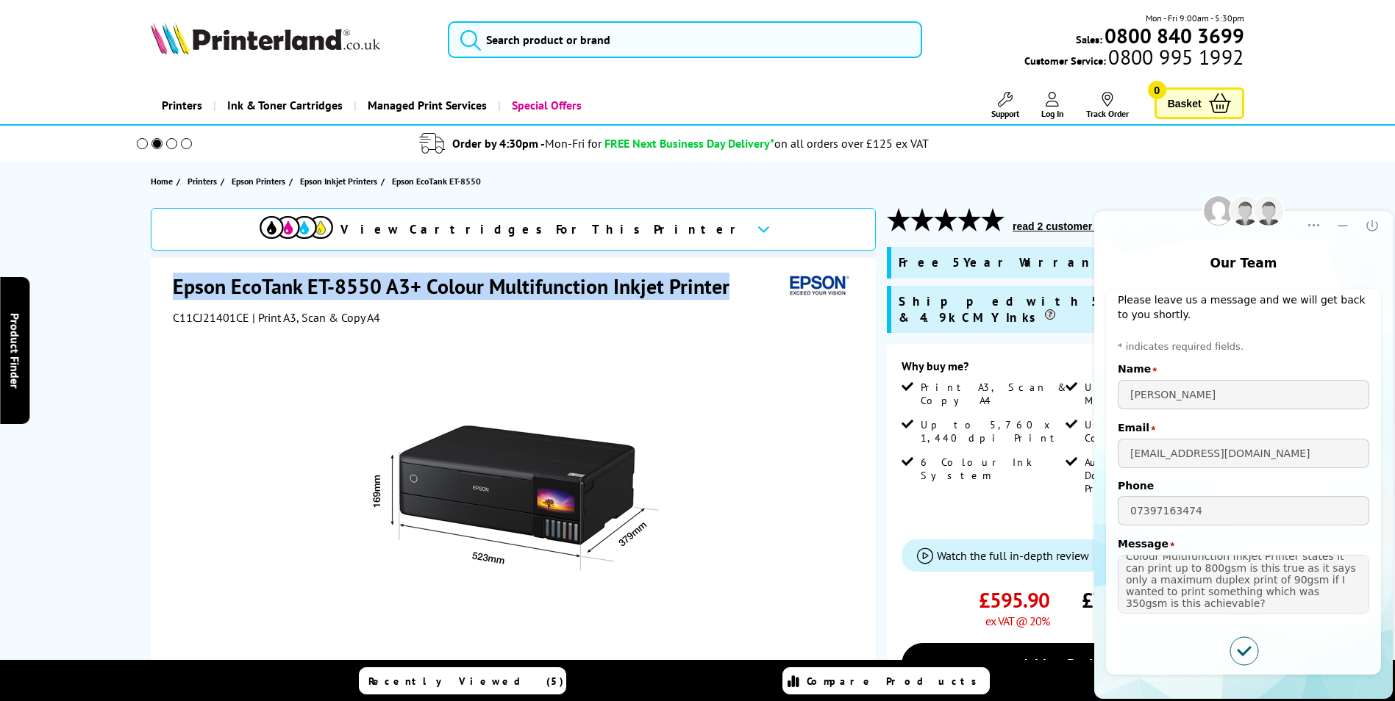
copy div "Epson EcoTank ET-8550 A3+ Colour Multifunction Inkjet Printer"
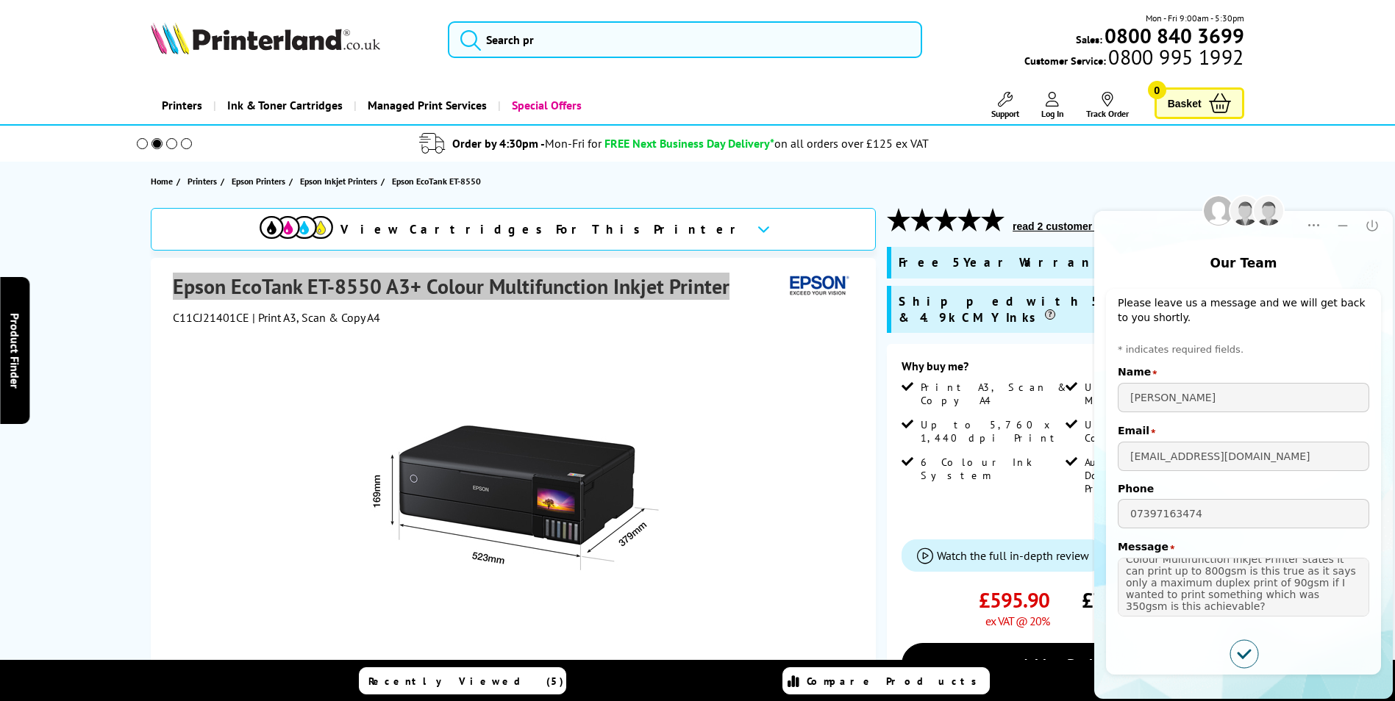
scroll to position [7, 0]
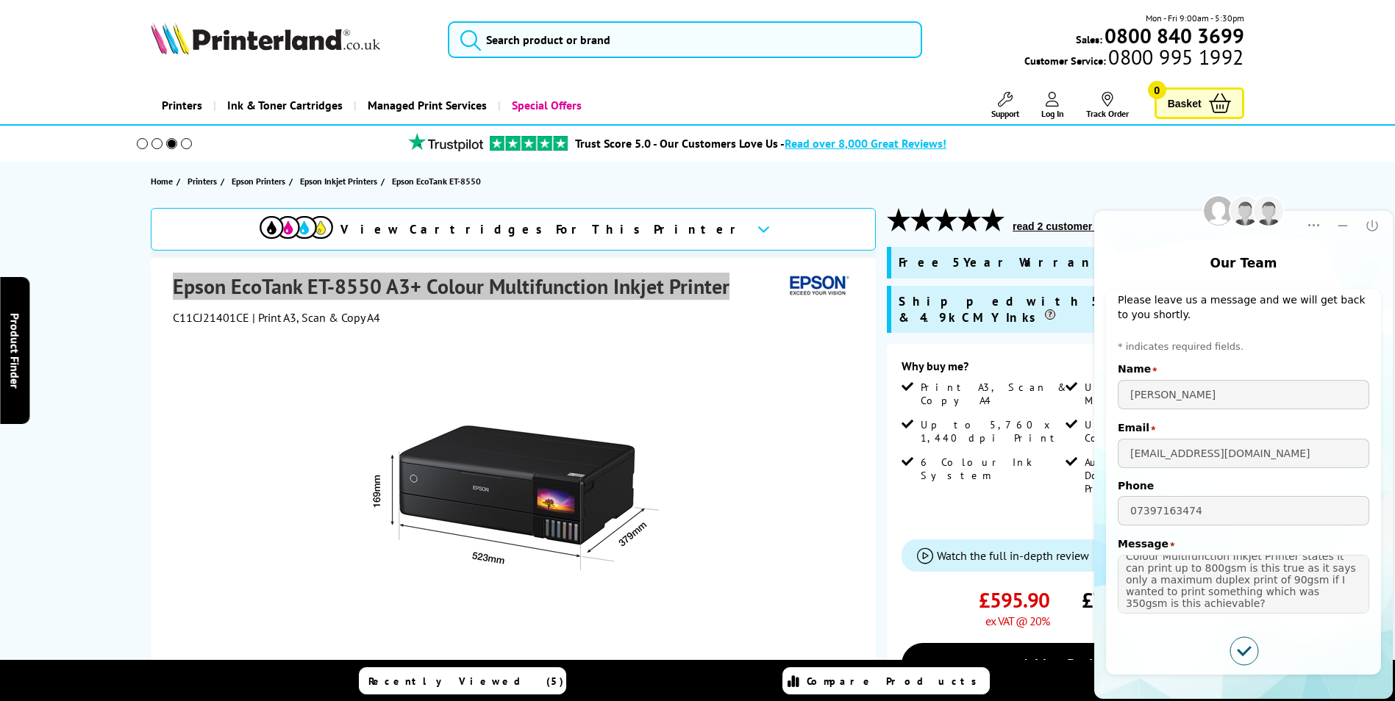
click at [1239, 641] on icon "Submitted successfully" at bounding box center [1244, 651] width 28 height 28
click at [1247, 654] on icon "Submitted successfully" at bounding box center [1244, 651] width 28 height 28
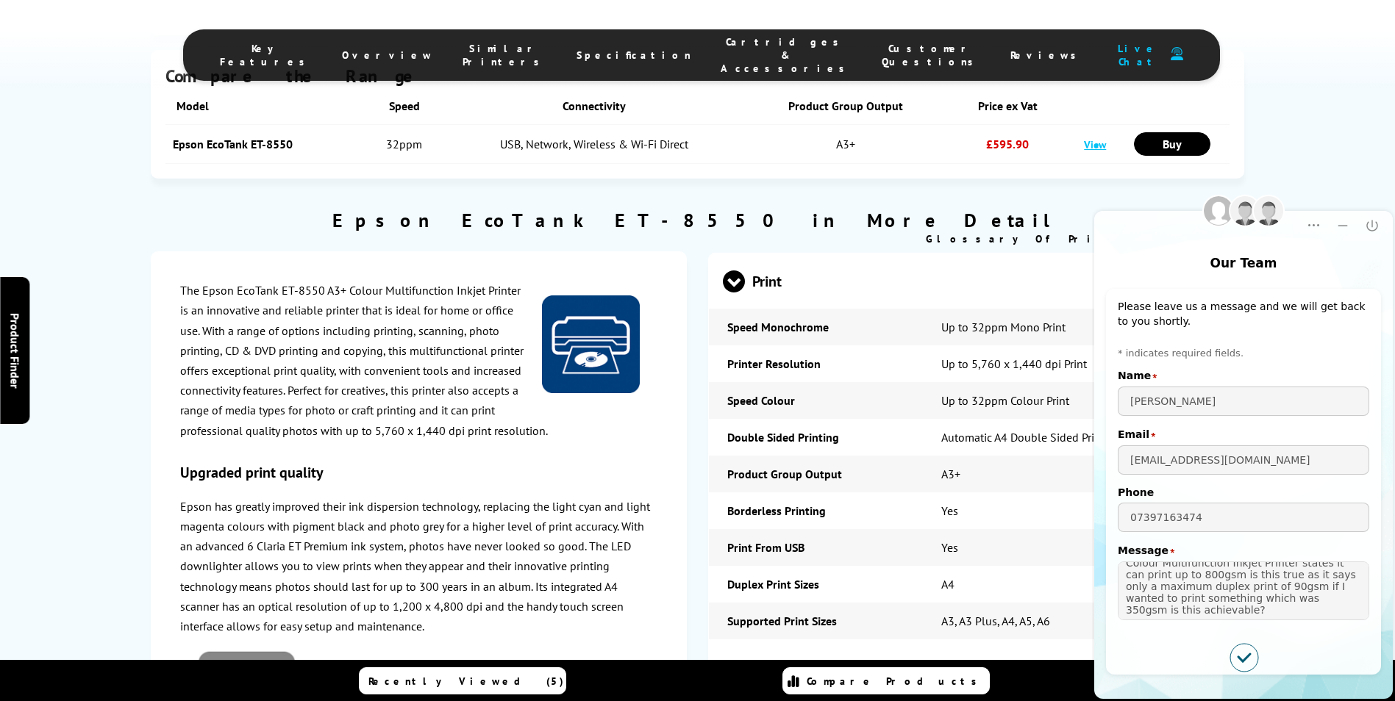
scroll to position [0, 0]
click at [1012, 31] on ul "Key Features Overview Similar Printers Specification Cartridges & Accessories C…" at bounding box center [701, 54] width 1037 height 51
click at [1113, 45] on span "Live Chat" at bounding box center [1138, 55] width 50 height 26
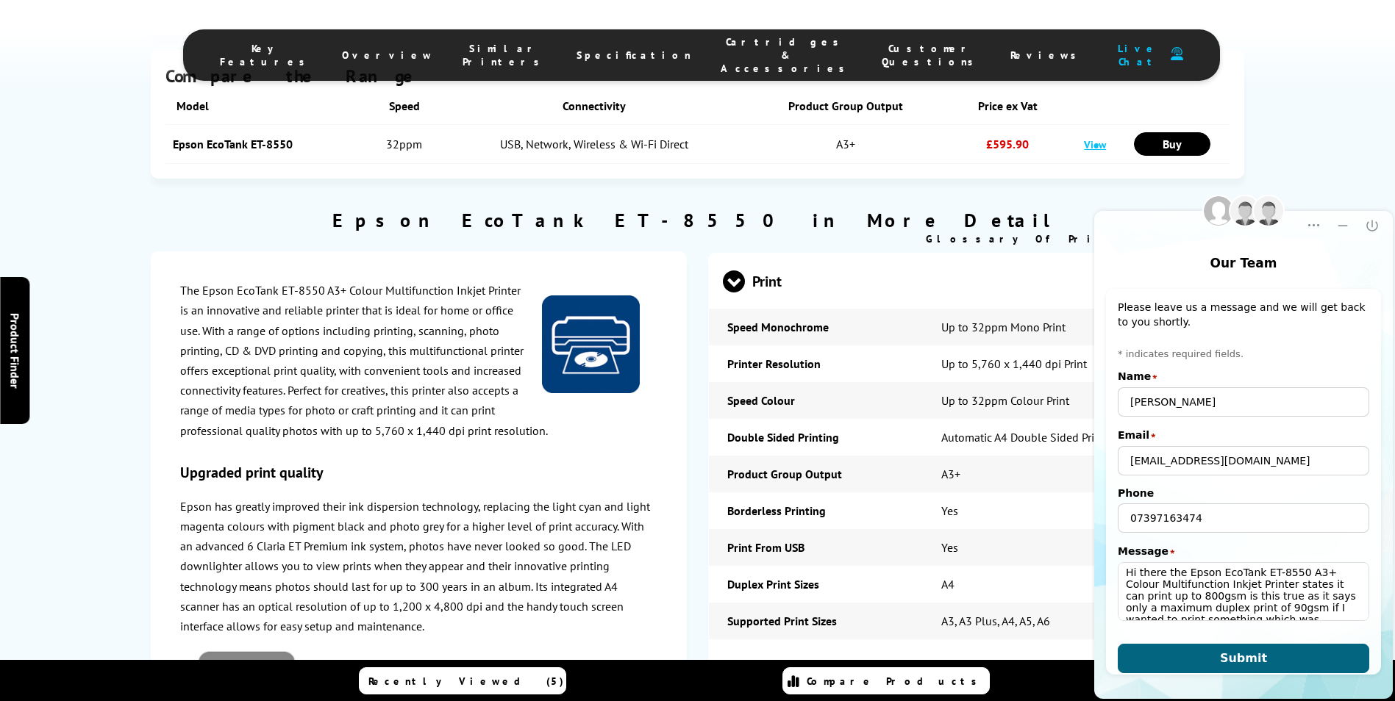
scroll to position [7, 0]
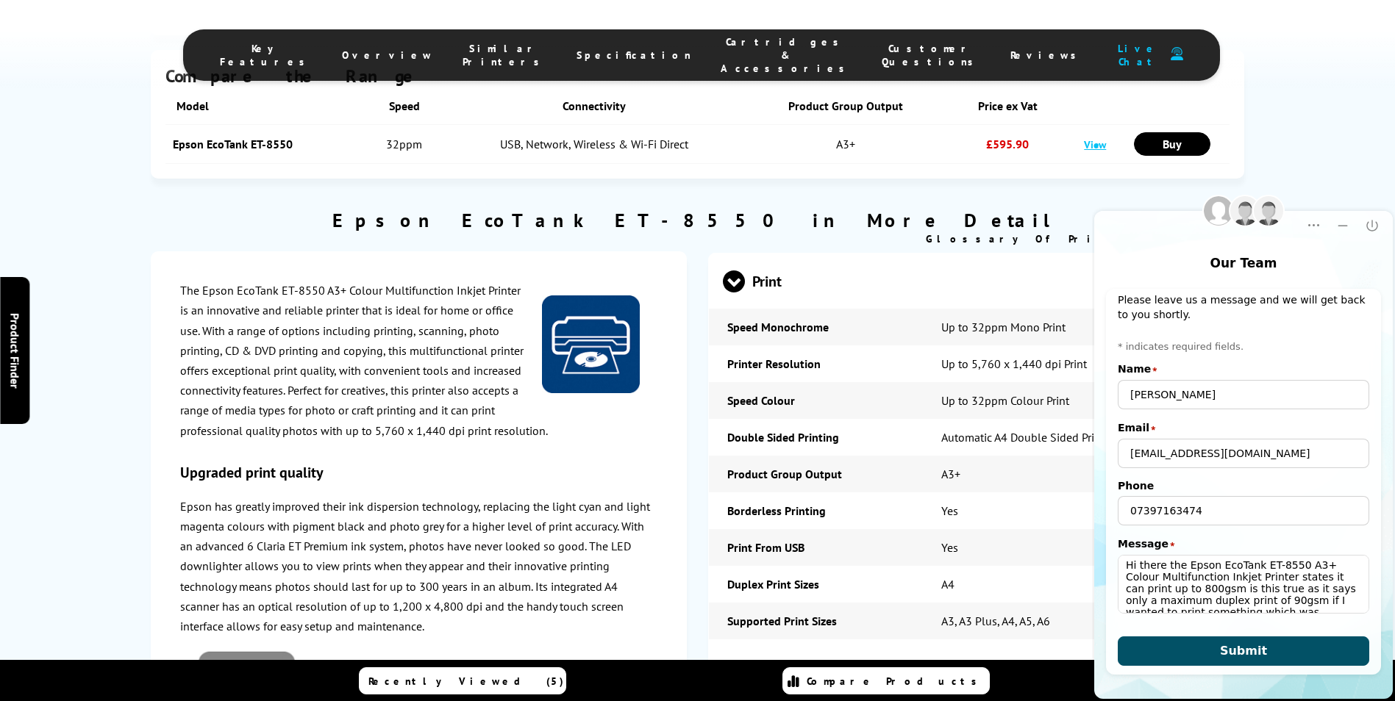
click at [1245, 652] on span "Submit" at bounding box center [1243, 651] width 47 height 14
